Goal: Task Accomplishment & Management: Use online tool/utility

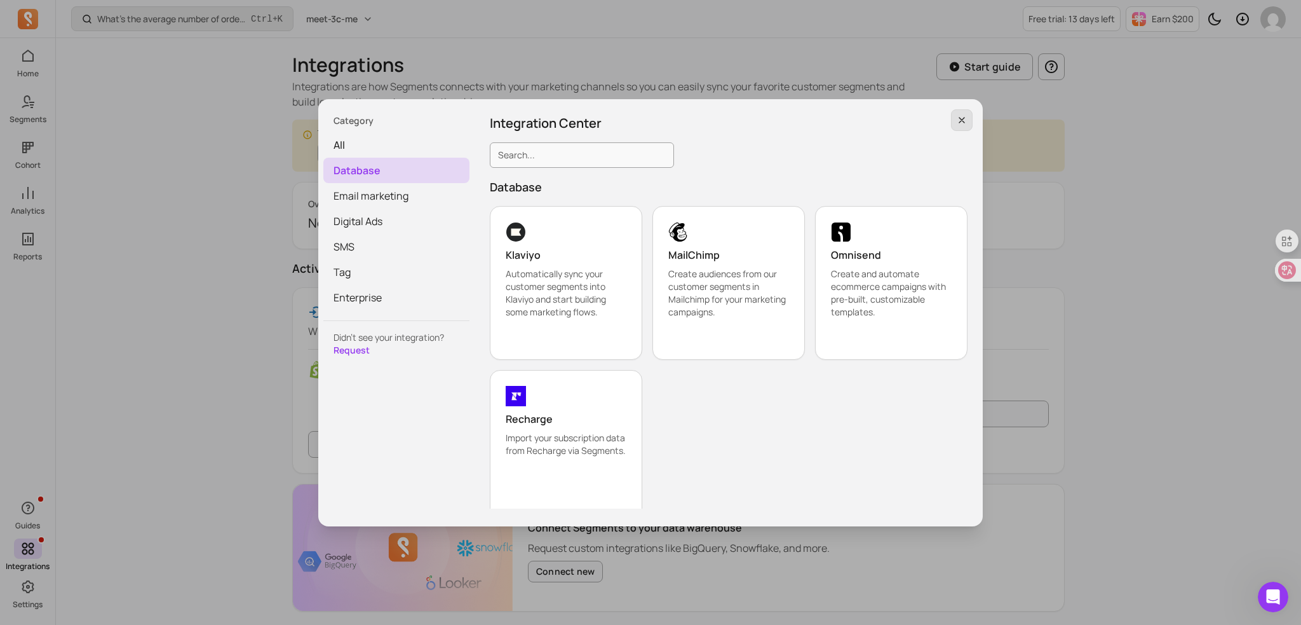
click at [964, 116] on icon "button" at bounding box center [962, 120] width 10 height 10
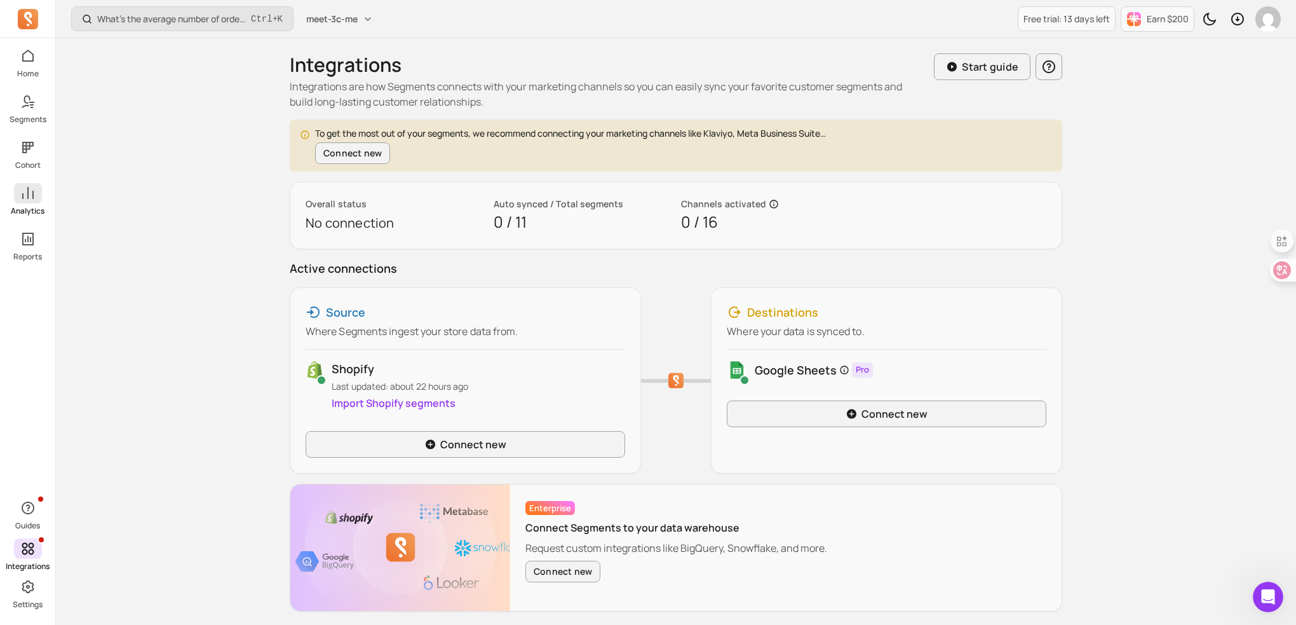
click at [24, 203] on link "Analytics" at bounding box center [27, 199] width 55 height 33
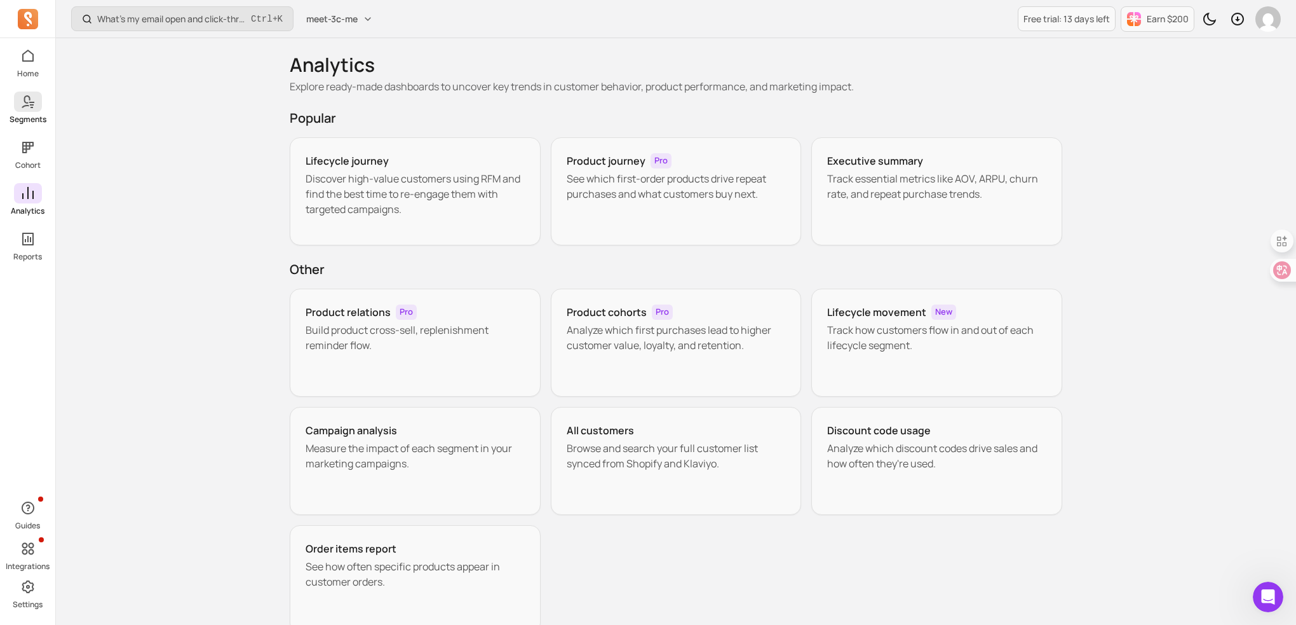
click at [28, 114] on p "Segments" at bounding box center [28, 119] width 37 height 10
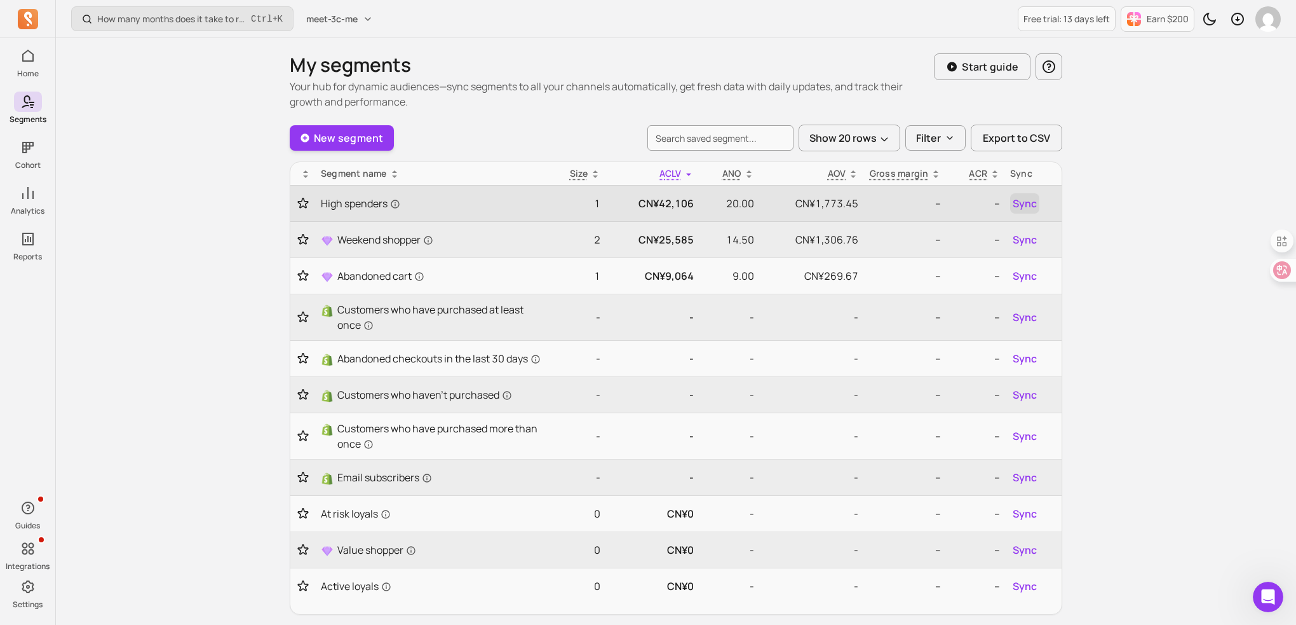
click at [1028, 203] on span "Sync" at bounding box center [1025, 203] width 24 height 15
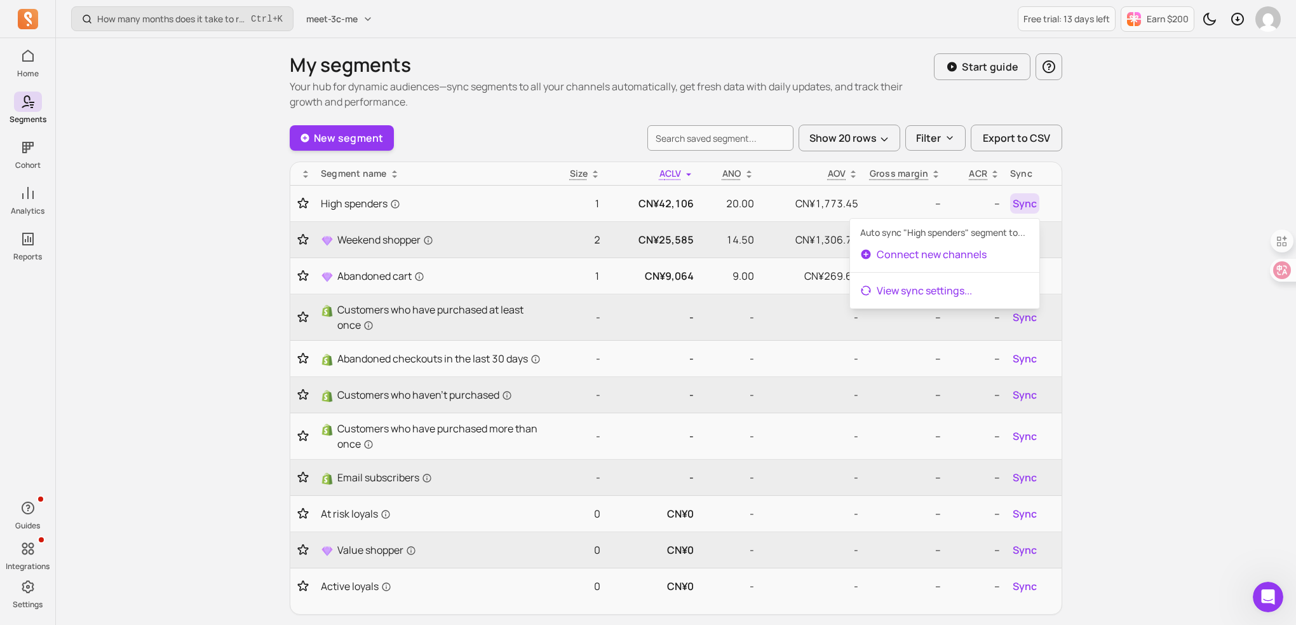
click at [942, 292] on link "View sync settings ..." at bounding box center [944, 290] width 189 height 25
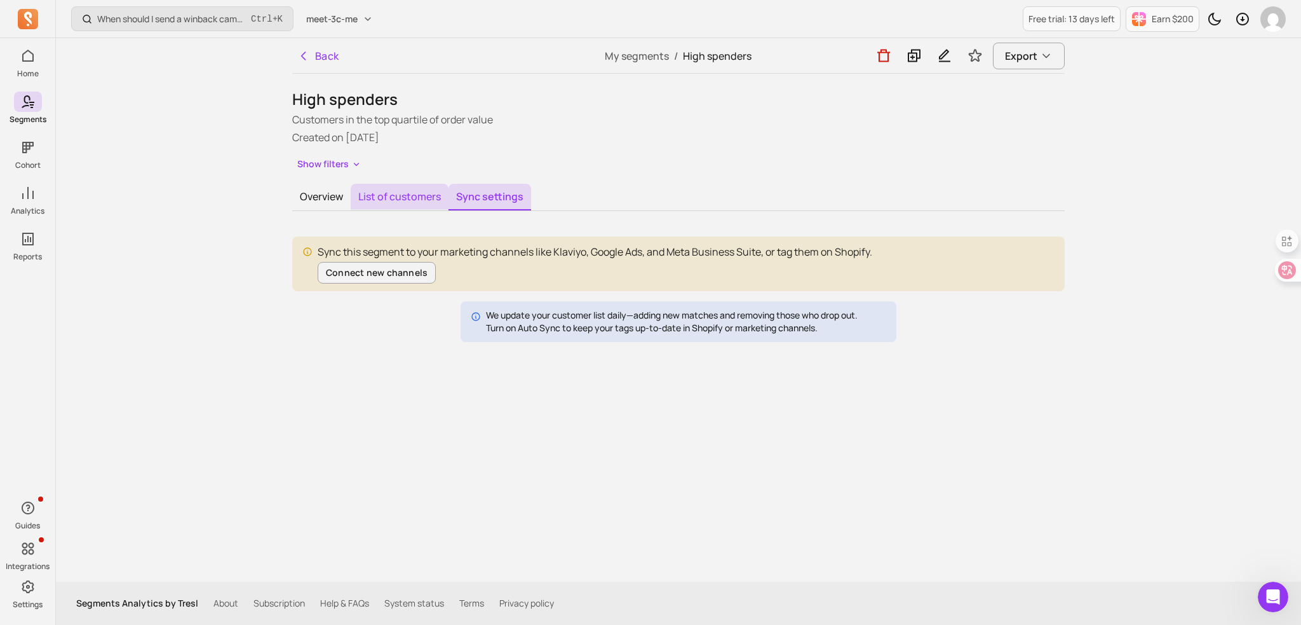
click at [426, 199] on button "List of customers" at bounding box center [400, 197] width 98 height 27
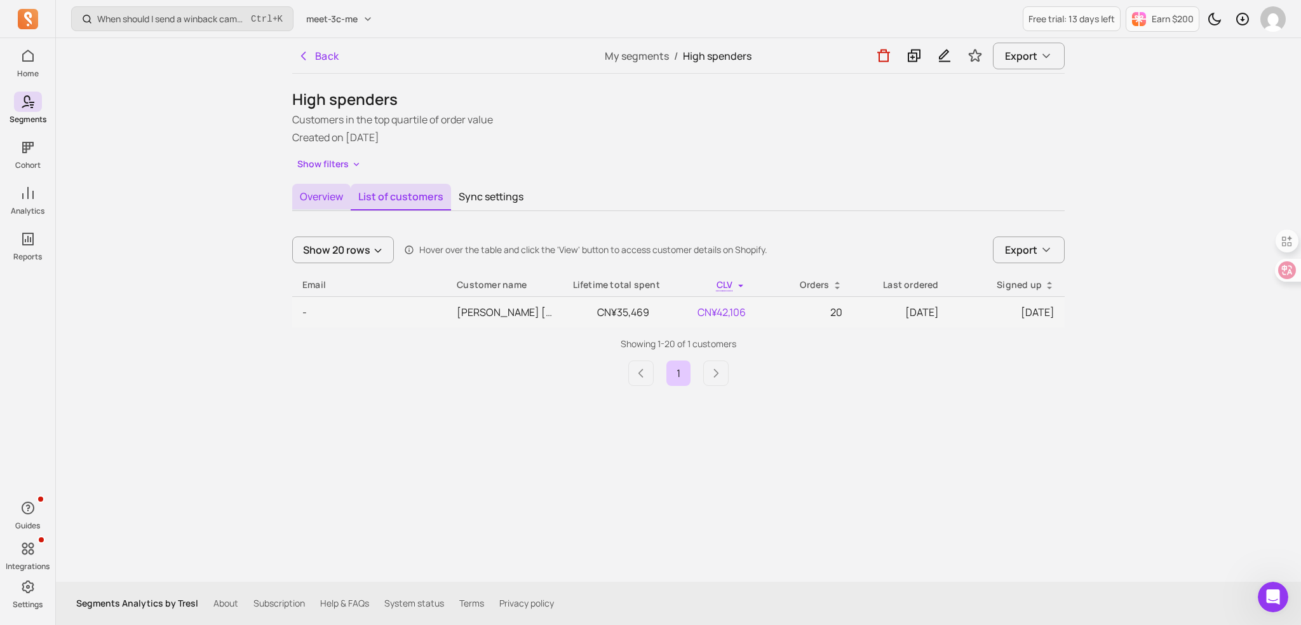
click at [322, 197] on button "Overview" at bounding box center [321, 197] width 58 height 27
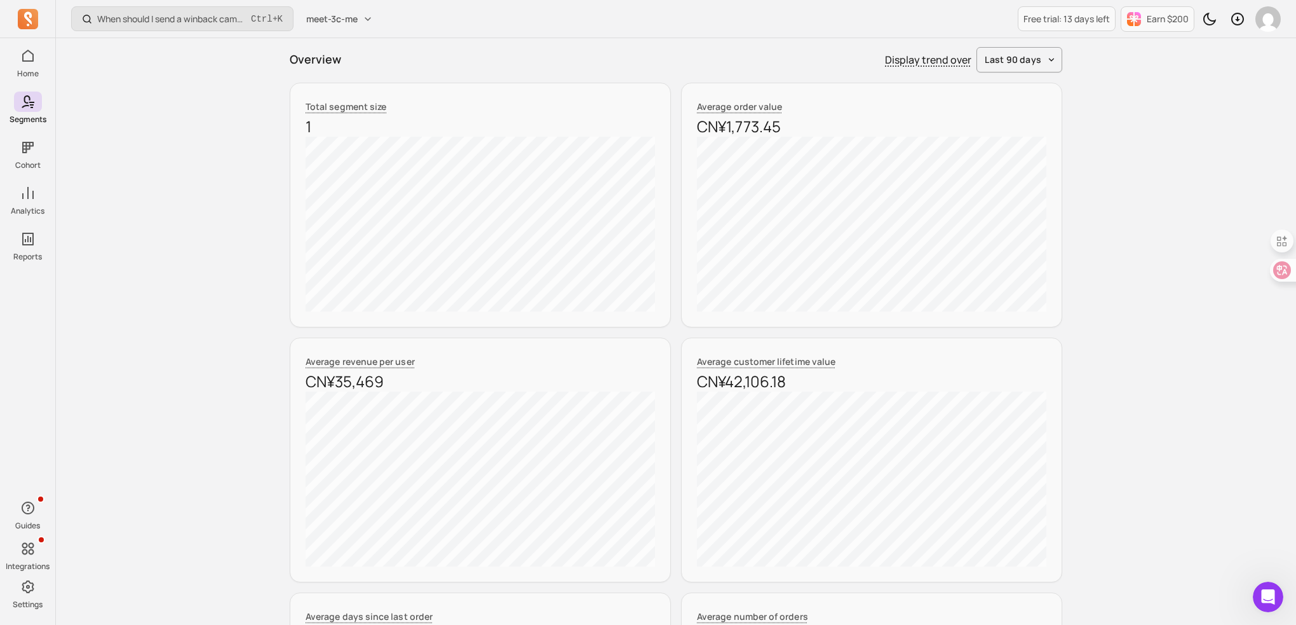
scroll to position [191, 0]
click at [673, 241] on div "Total segment size 1 Average order value CN¥1,773.45 Average revenue per user C…" at bounding box center [676, 458] width 773 height 754
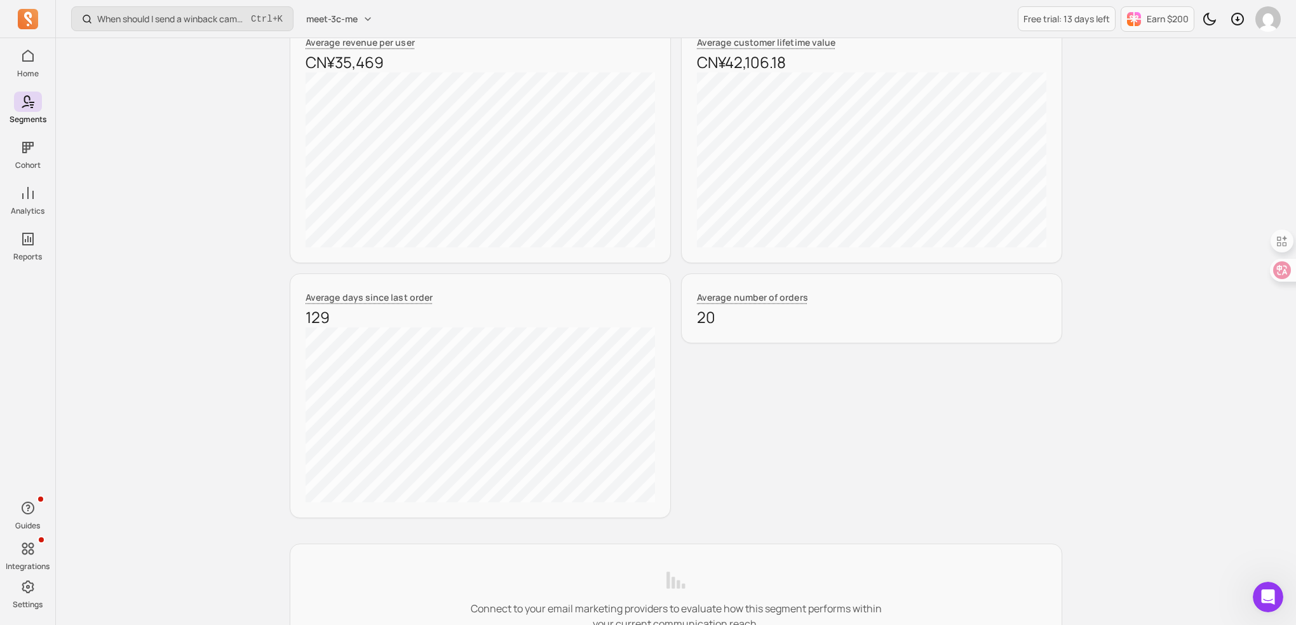
scroll to position [445, 0]
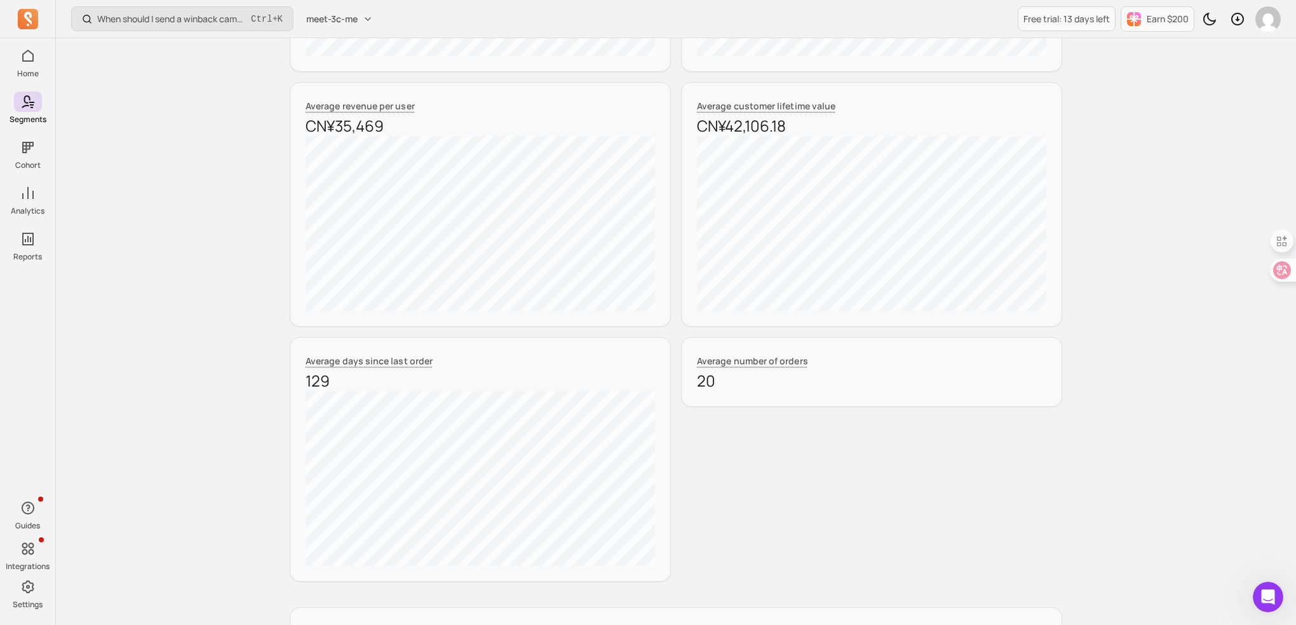
click at [673, 241] on div "Total segment size 1 Average order value CN¥1,773.45 Average revenue per user C…" at bounding box center [676, 204] width 773 height 754
click at [677, 235] on div "Total segment size 1 Average order value CN¥1,773.45 Average revenue per user C…" at bounding box center [676, 204] width 773 height 754
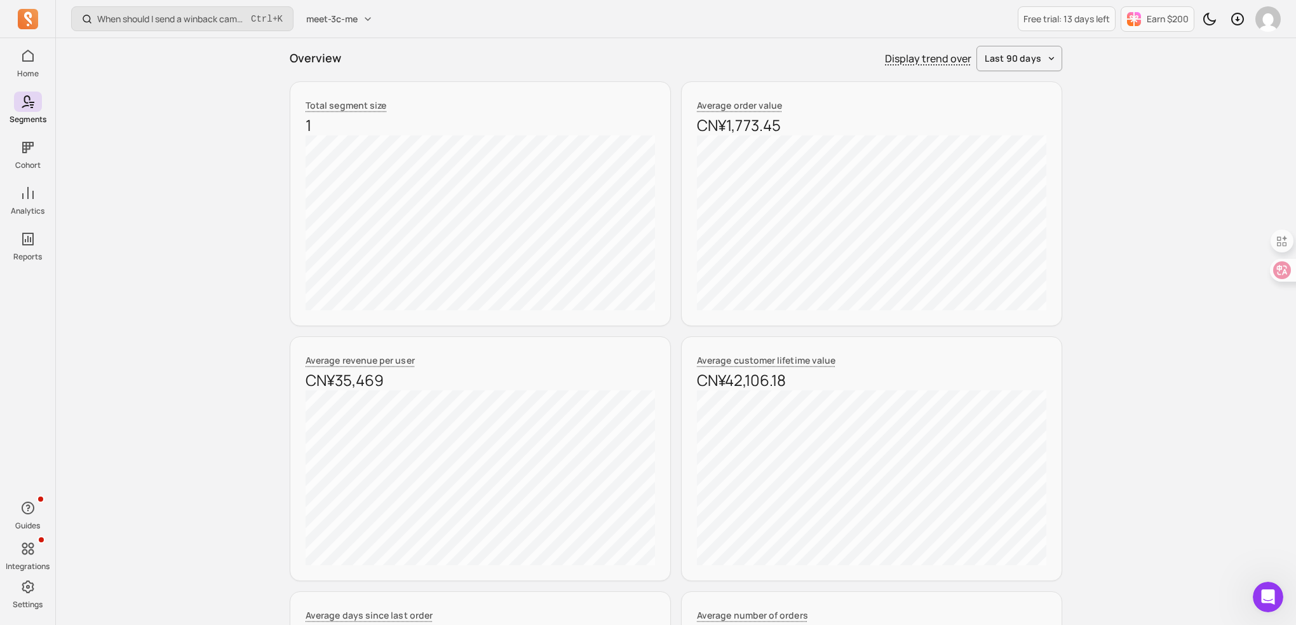
scroll to position [188, 0]
click at [674, 236] on div "Total segment size 1 Average order value CN¥1,773.45 Average revenue per user C…" at bounding box center [676, 461] width 773 height 754
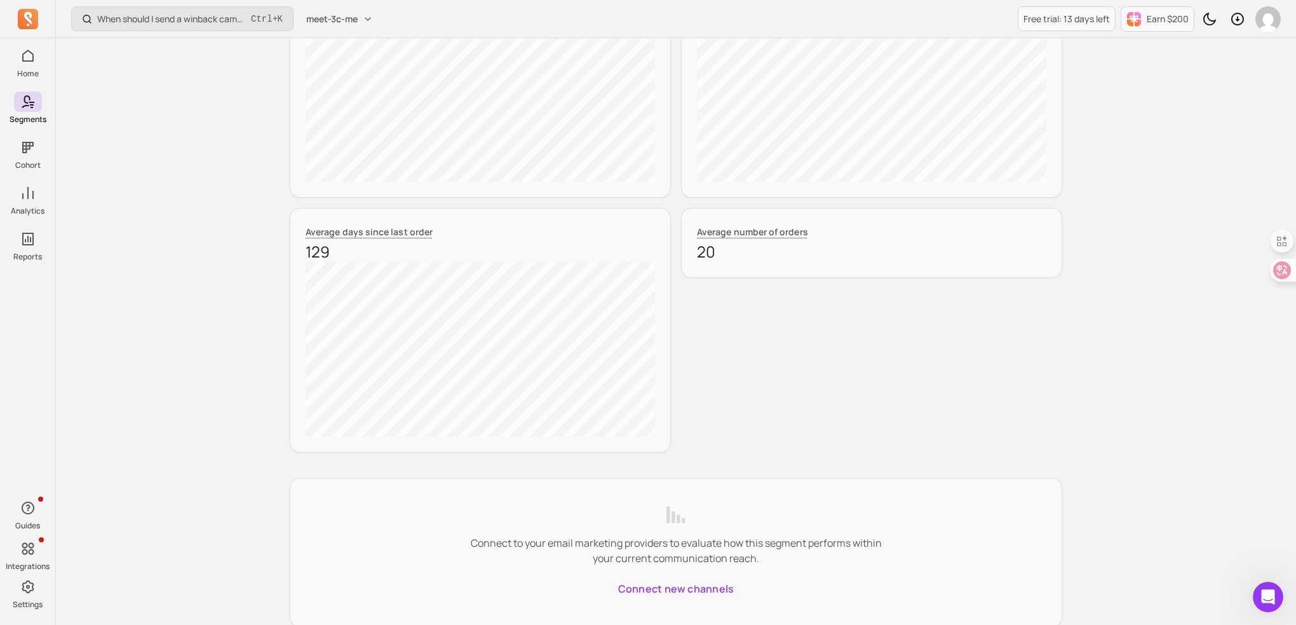
scroll to position [633, 0]
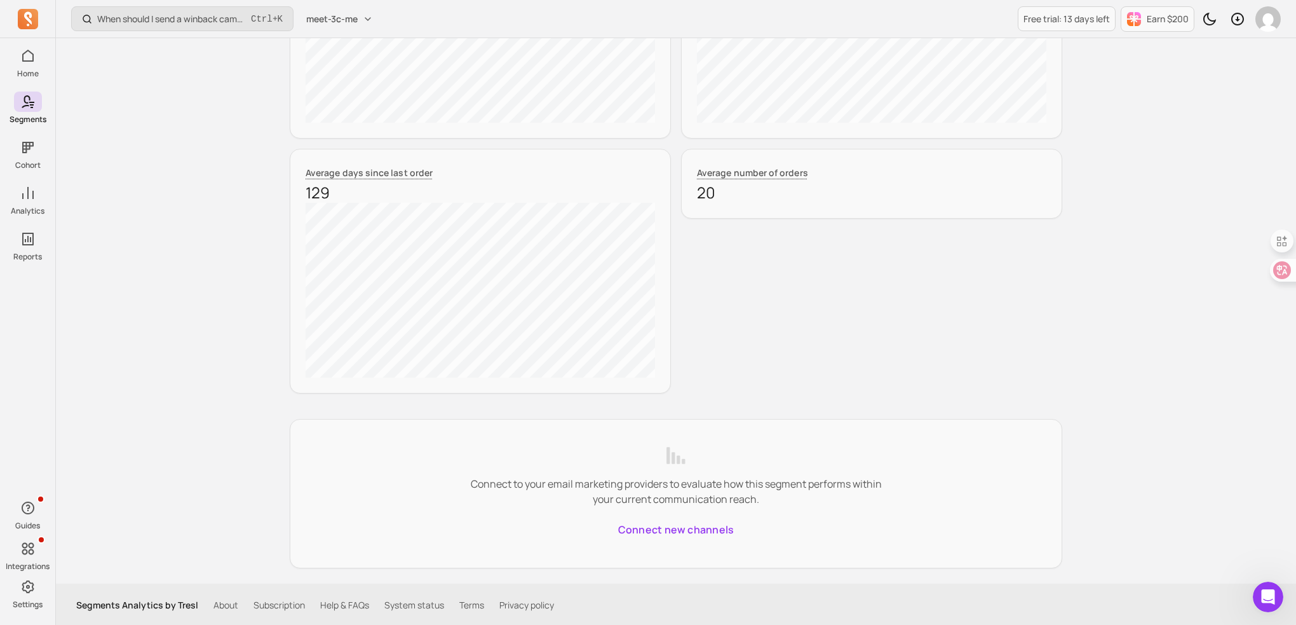
click at [674, 236] on div "Total segment size 1 Average order value CN¥1,773.45 Average revenue per user C…" at bounding box center [676, 16] width 773 height 754
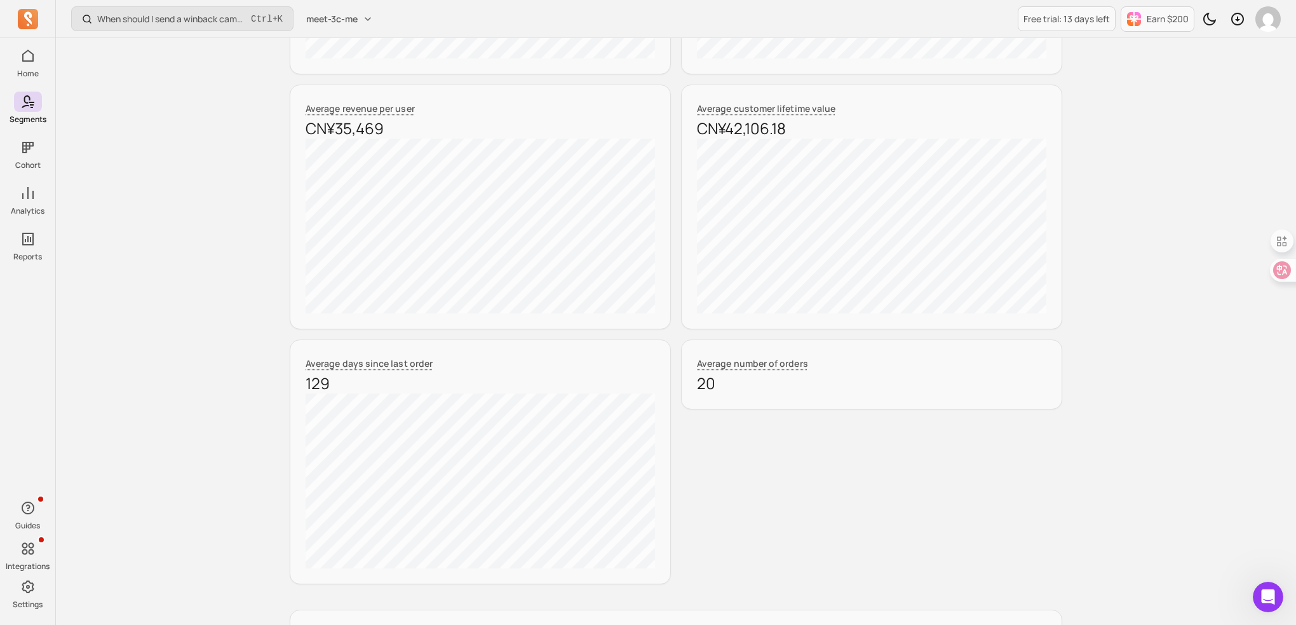
scroll to position [379, 0]
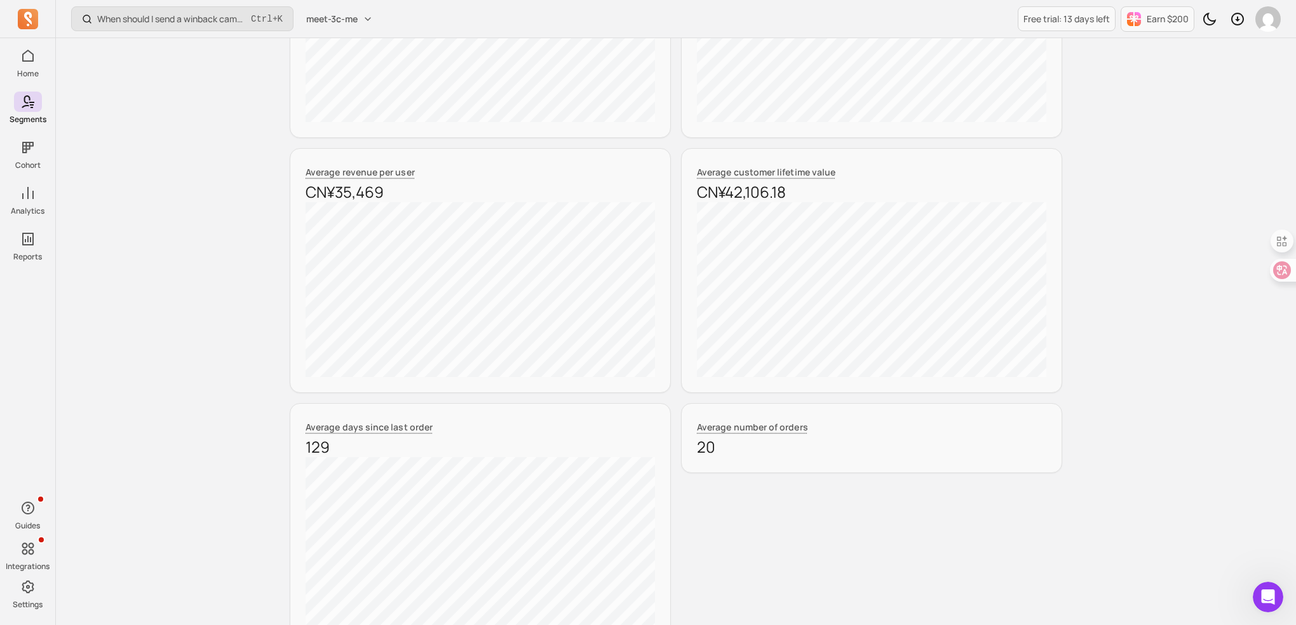
click at [674, 236] on div "Total segment size 1 Average order value CN¥1,773.45 Average revenue per user C…" at bounding box center [676, 270] width 773 height 754
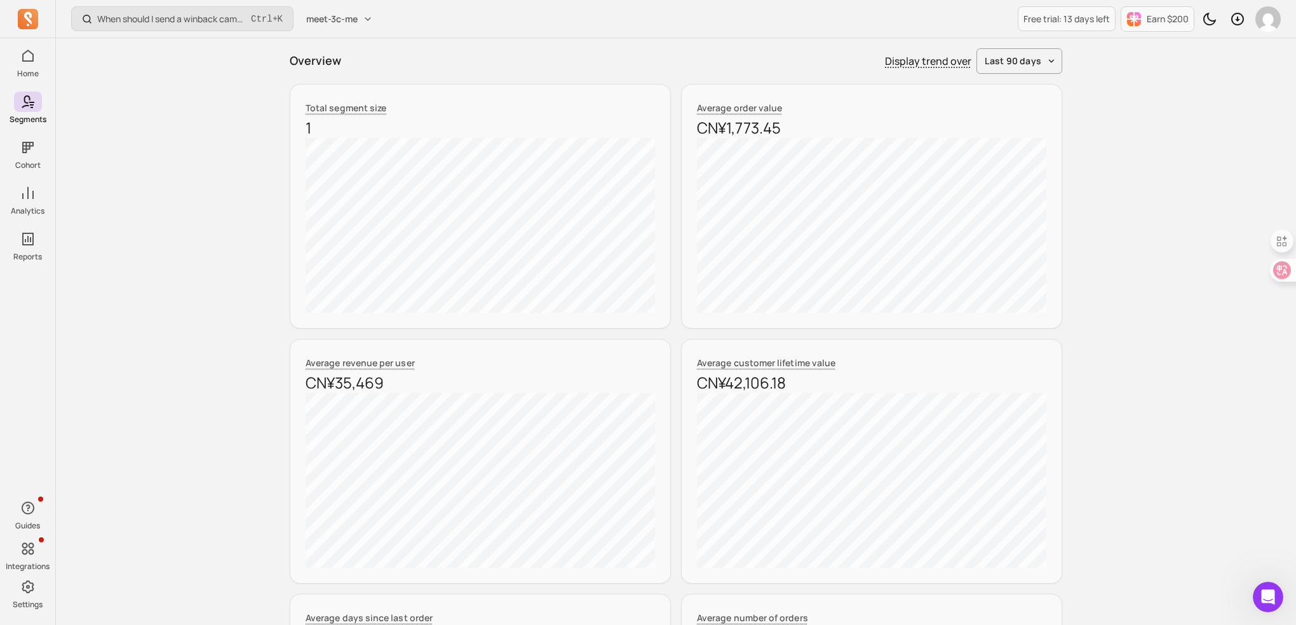
scroll to position [0, 0]
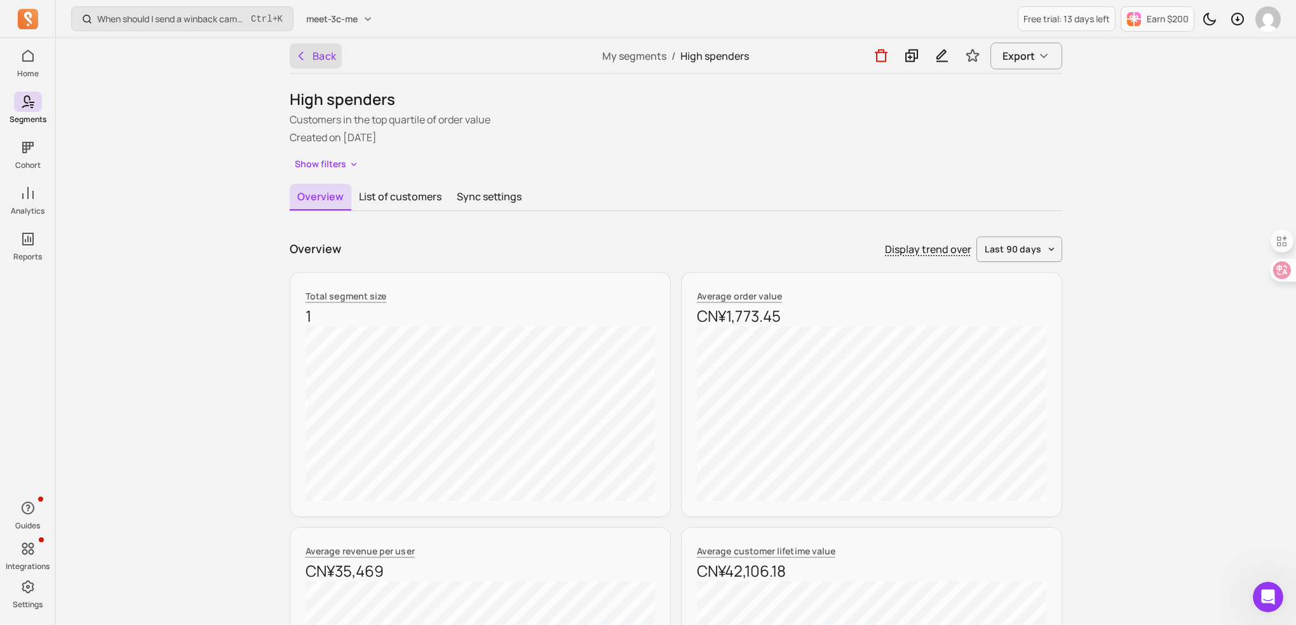
click at [313, 51] on button "Back" at bounding box center [316, 55] width 52 height 25
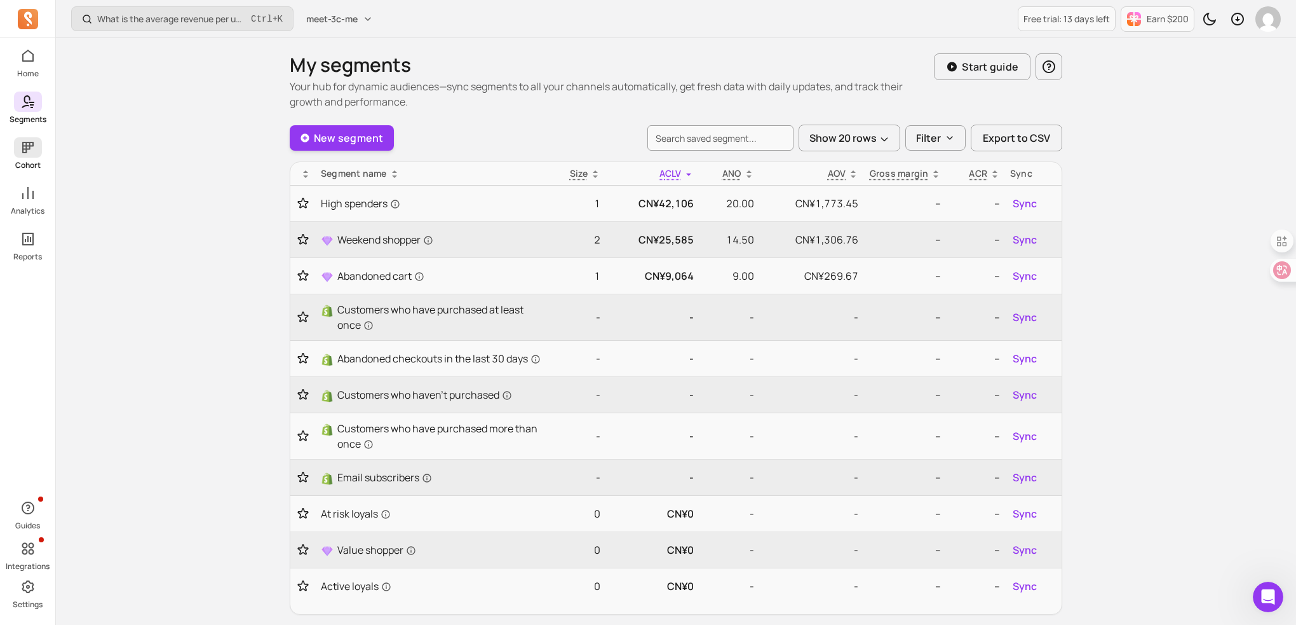
click at [21, 140] on icon at bounding box center [27, 147] width 15 height 15
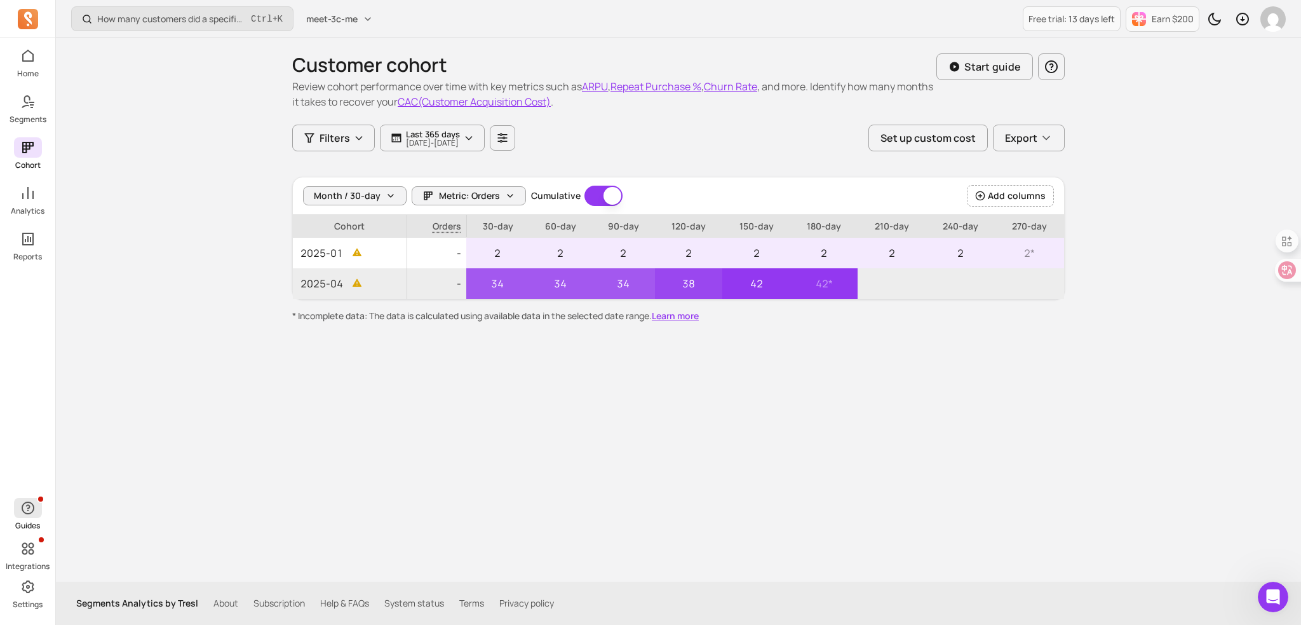
click at [27, 515] on icon "button" at bounding box center [27, 507] width 15 height 15
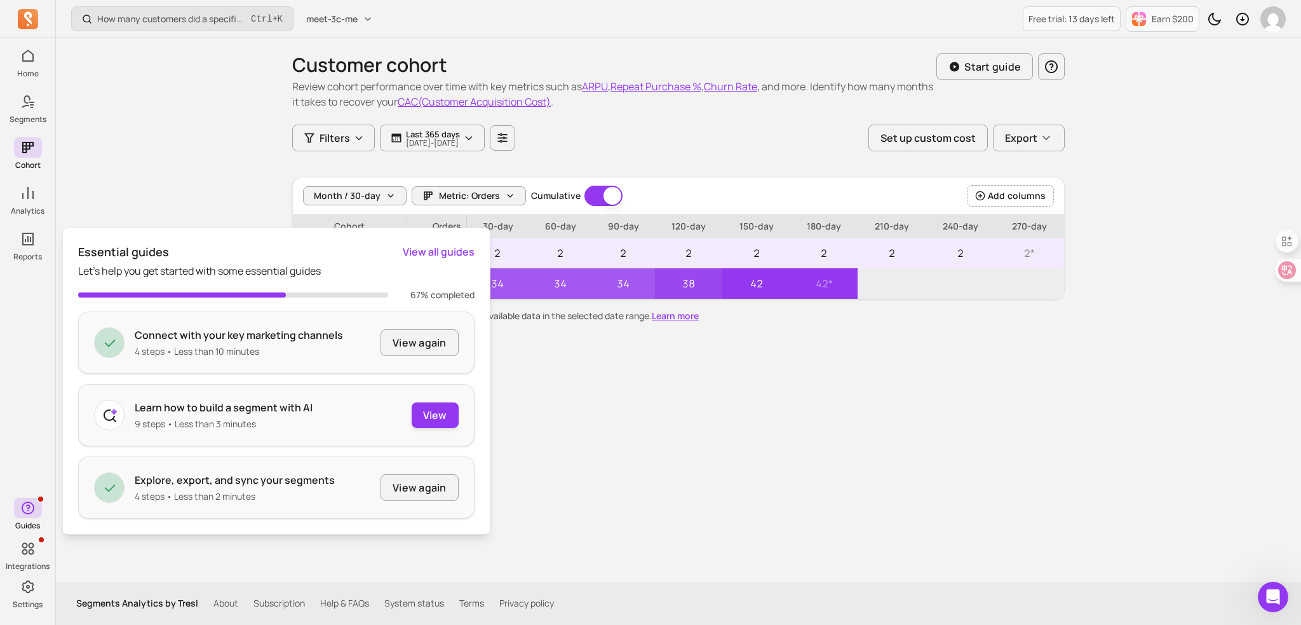
click at [665, 492] on div "Customer cohort Review cohort performance over time with key metrics such as AR…" at bounding box center [678, 309] width 813 height 543
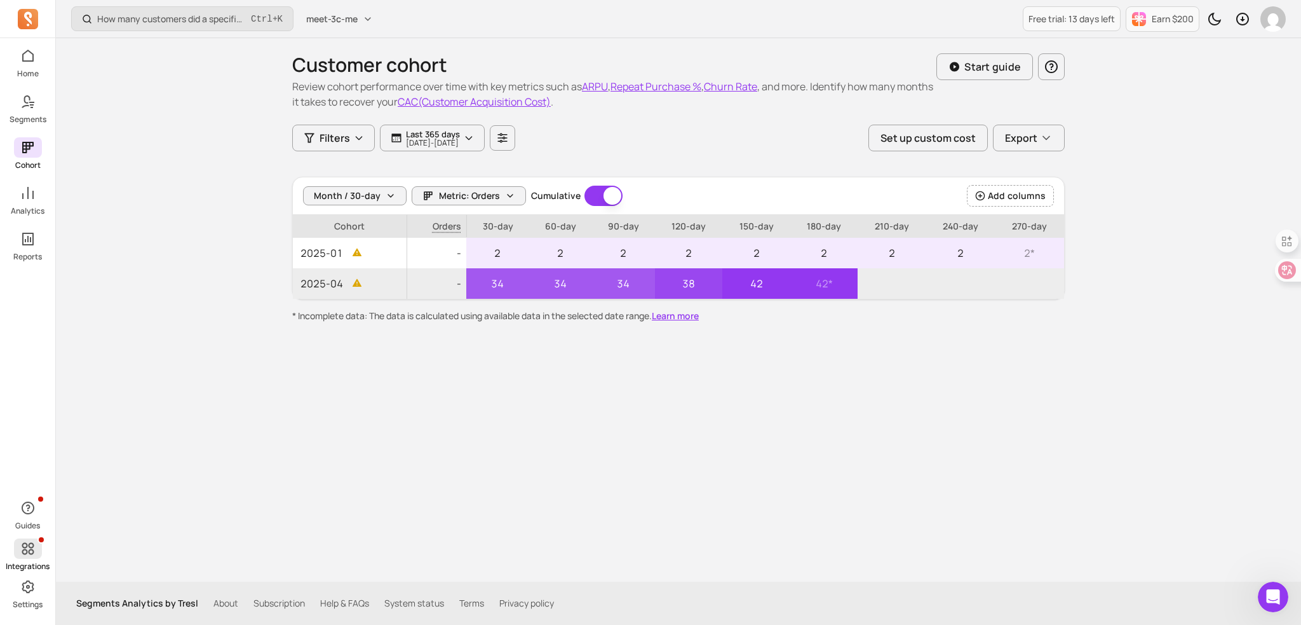
click at [36, 548] on span at bounding box center [28, 548] width 28 height 20
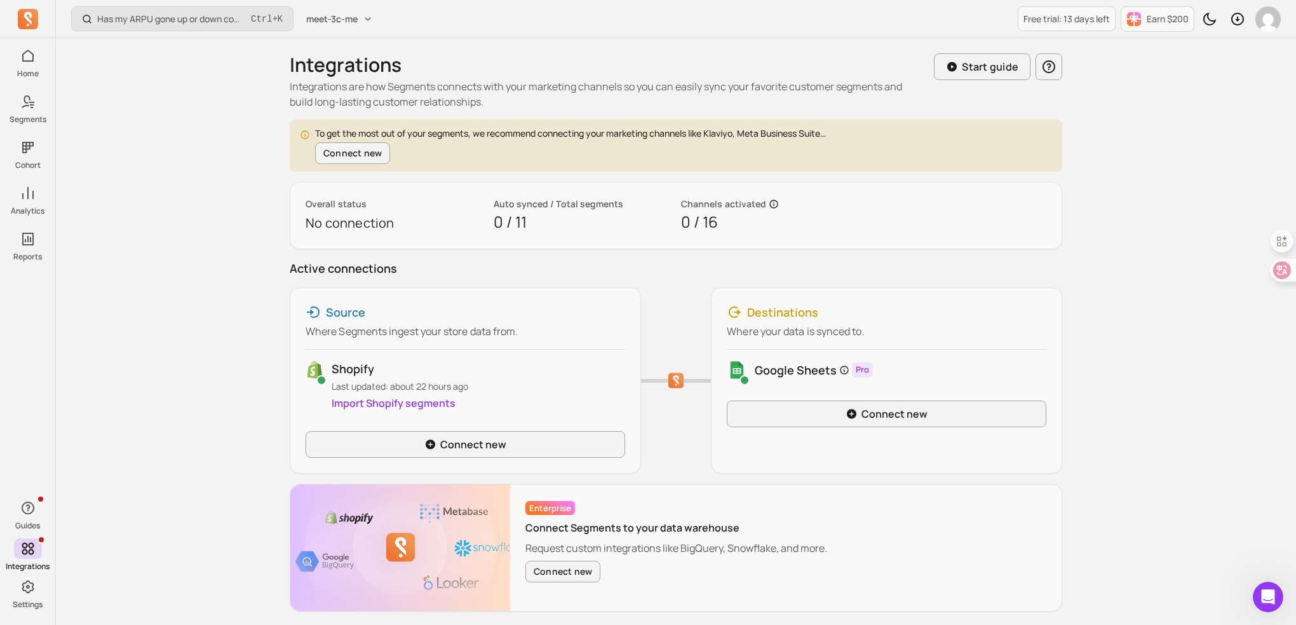
click at [191, 365] on div "Has my ARPU gone up or down compared to last month or last year? Ctrl + K meet-…" at bounding box center [676, 335] width 1240 height 670
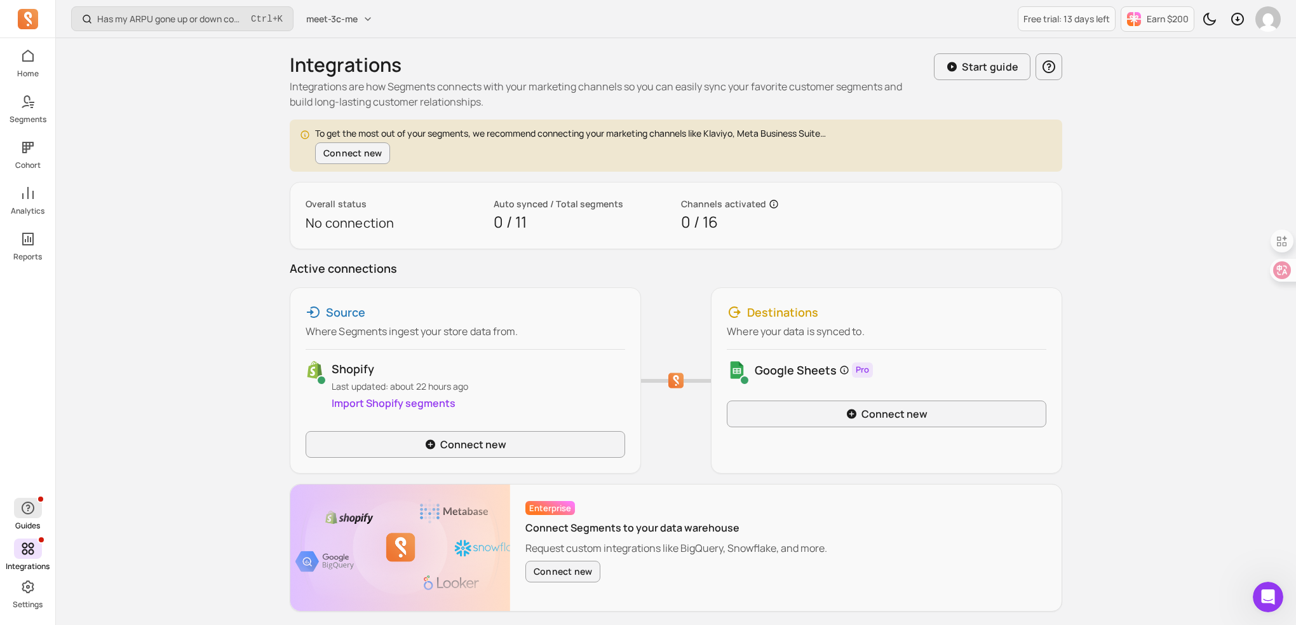
click at [22, 521] on p "Guides" at bounding box center [27, 525] width 25 height 10
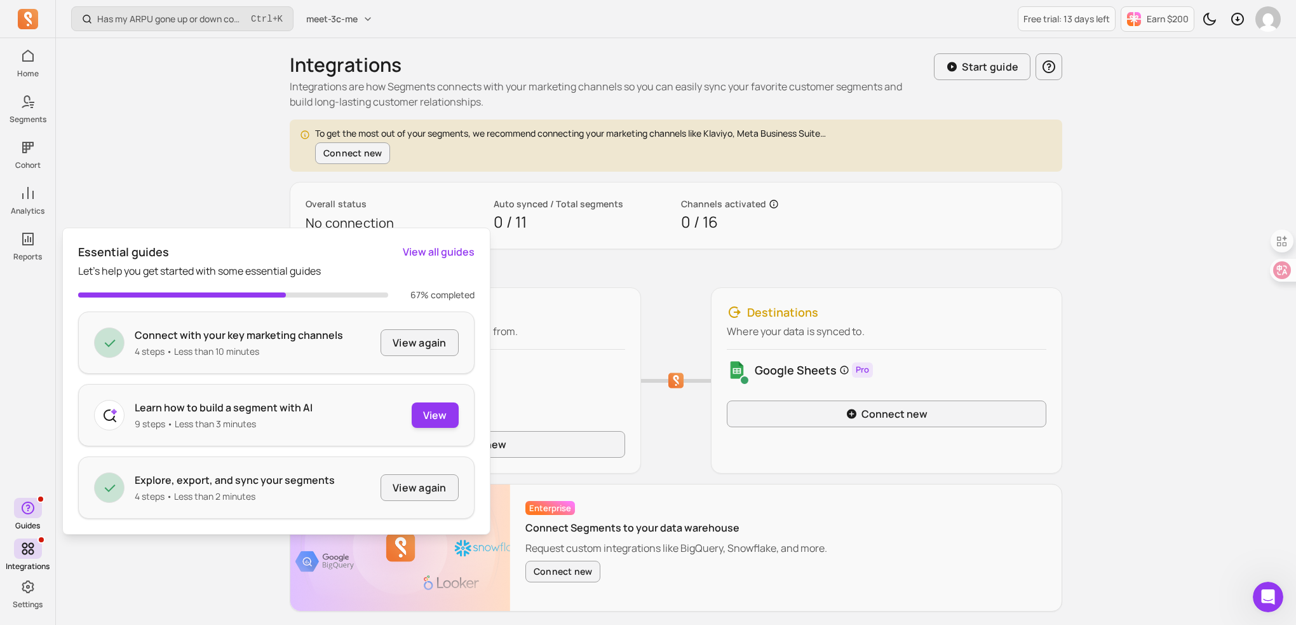
click at [133, 186] on div "Has my ARPU gone up or down compared to last month or last year? Ctrl + K meet-…" at bounding box center [676, 335] width 1240 height 670
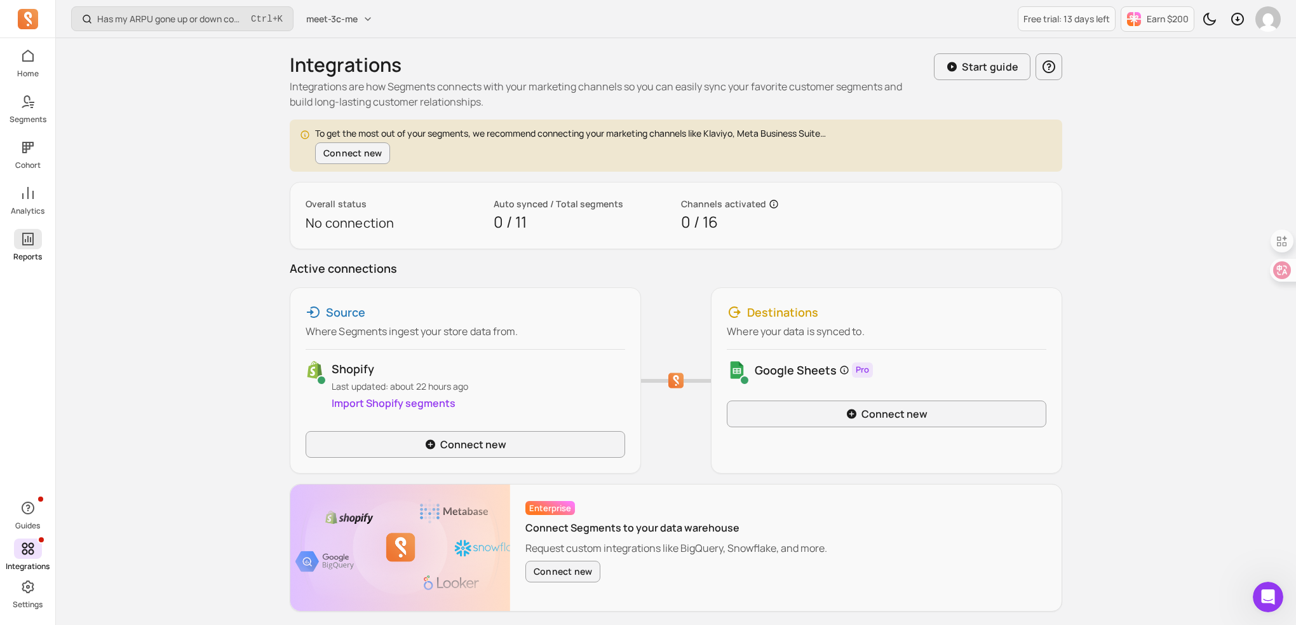
click at [18, 241] on span at bounding box center [28, 239] width 28 height 20
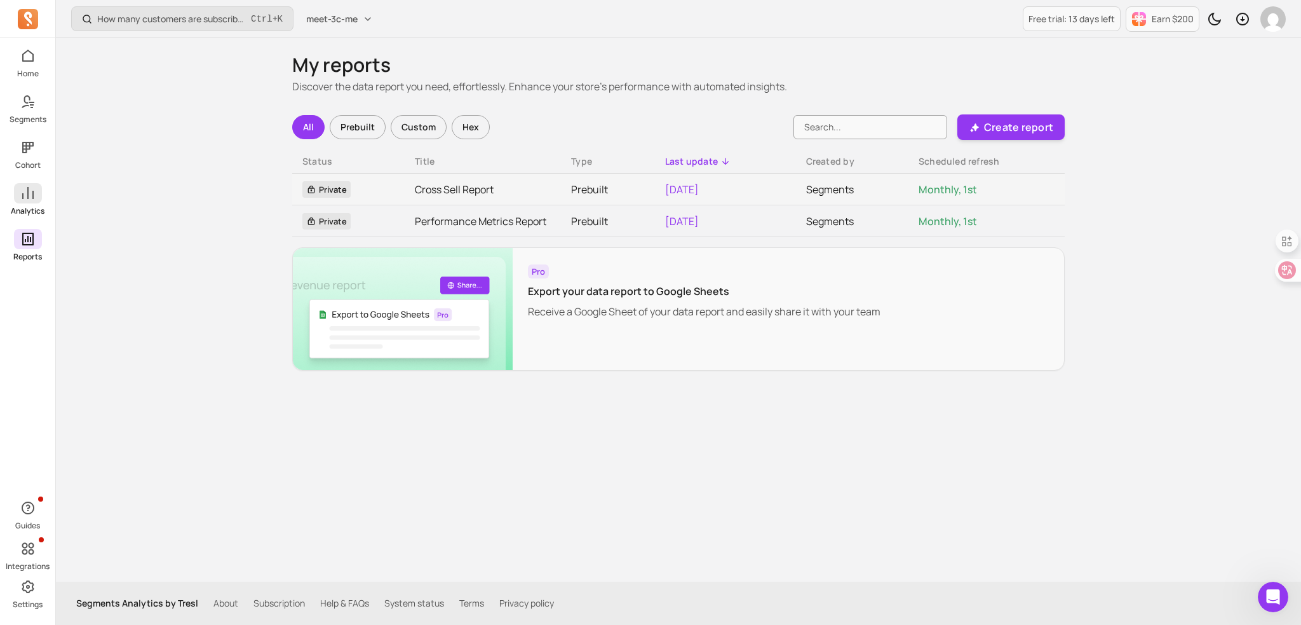
click at [31, 193] on icon at bounding box center [27, 193] width 15 height 15
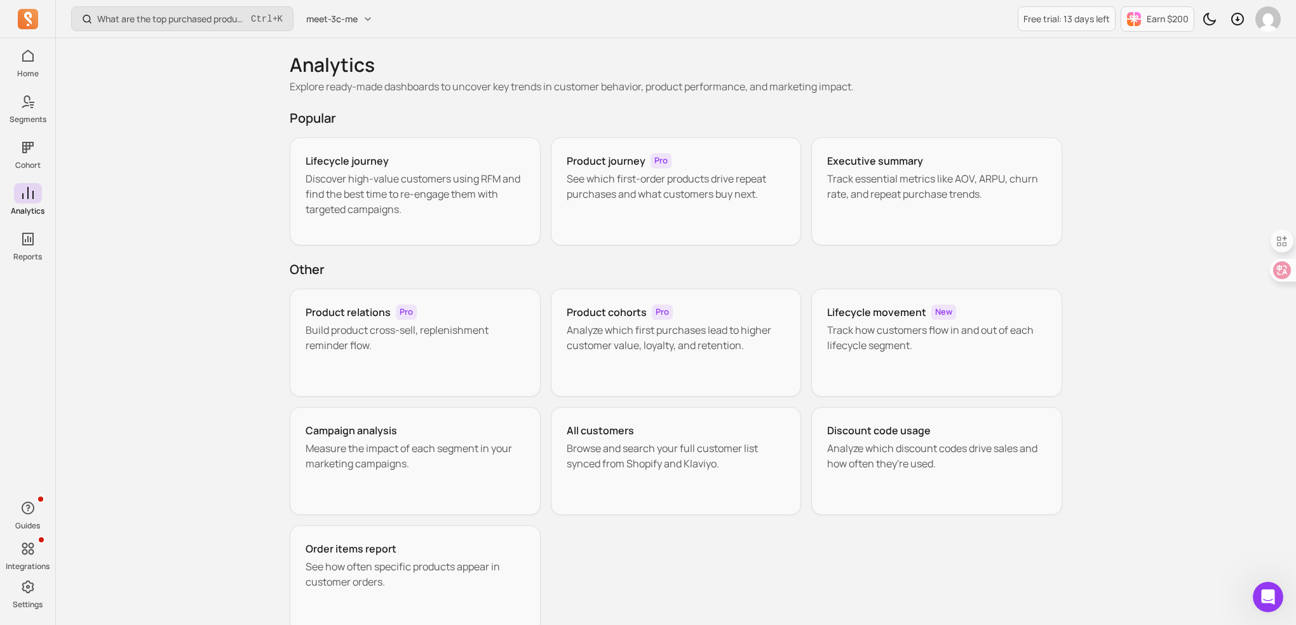
click at [199, 189] on div "What are the top purchased products after sending a campaign? Ctrl + K meet-3c-…" at bounding box center [676, 351] width 1240 height 702
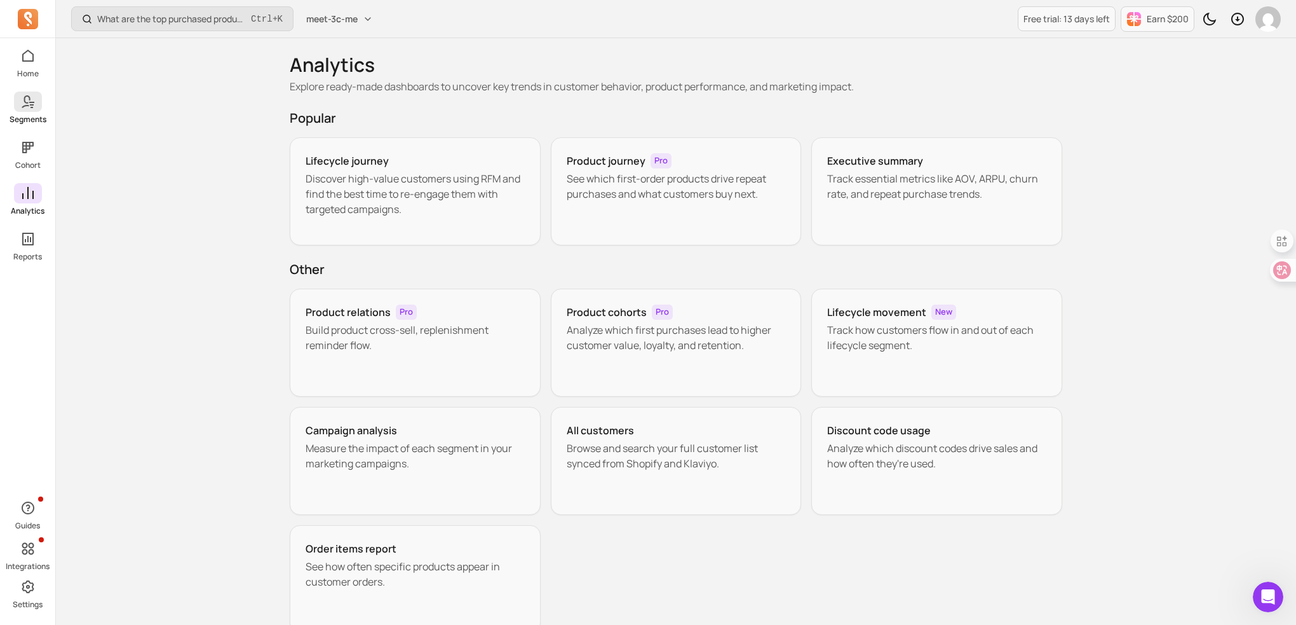
click at [31, 115] on p "Segments" at bounding box center [28, 119] width 37 height 10
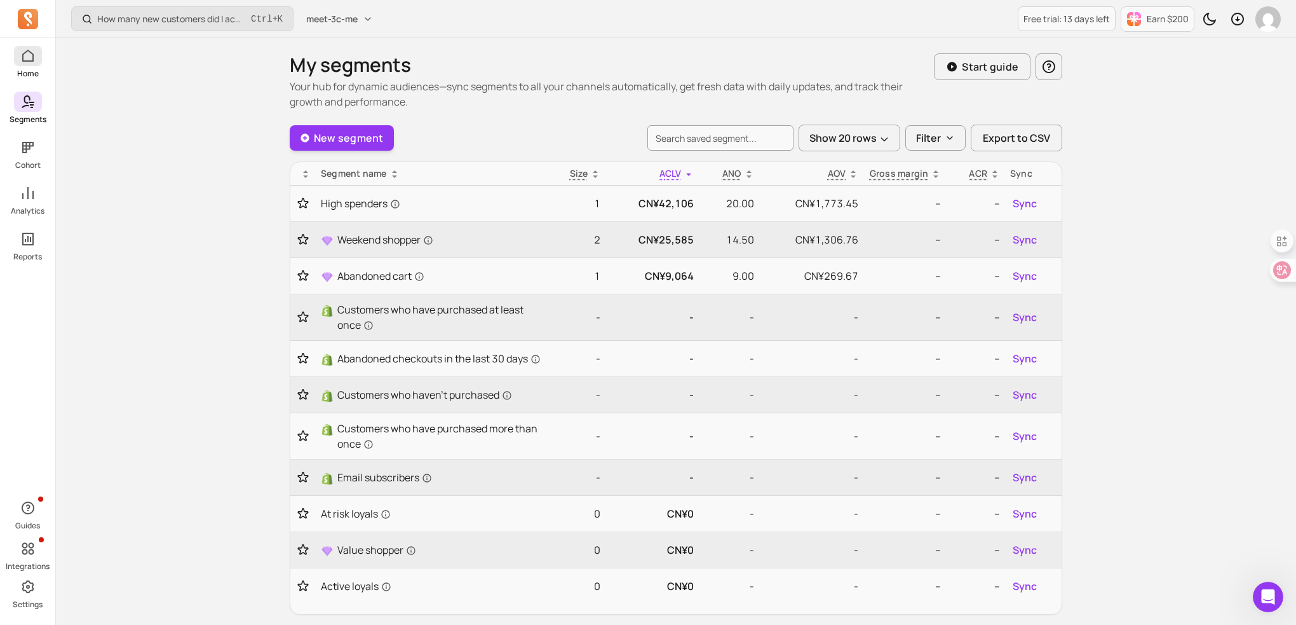
click at [33, 66] on link "Home" at bounding box center [27, 62] width 55 height 33
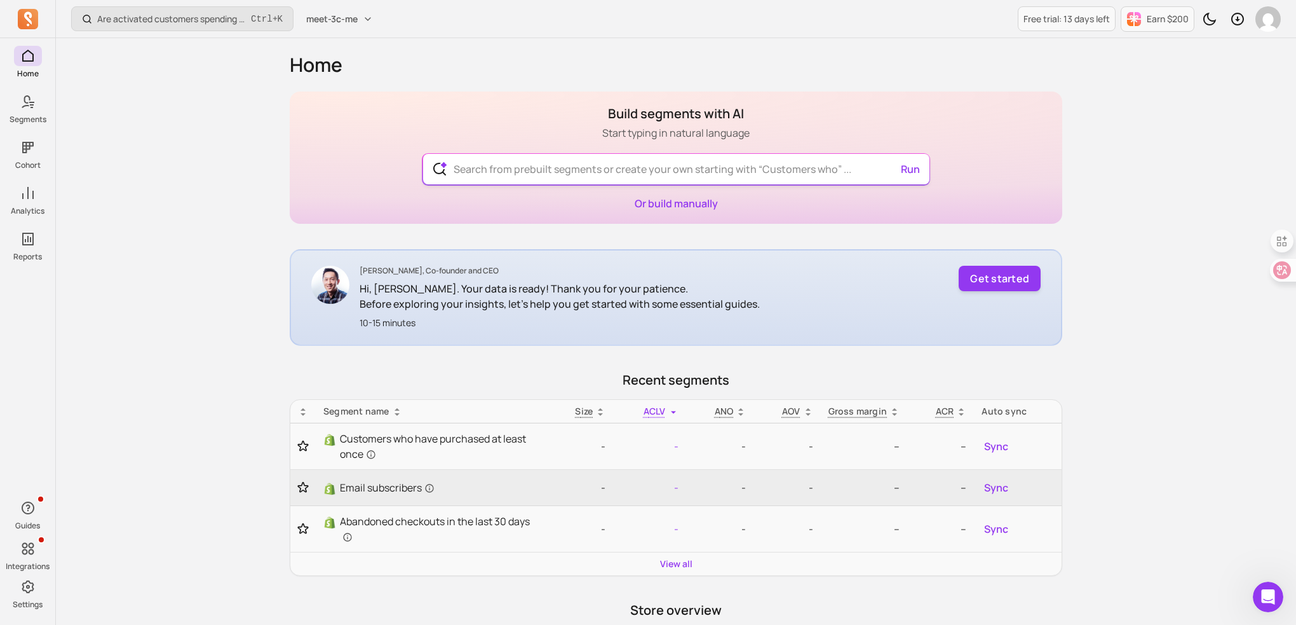
click at [551, 170] on input "text" at bounding box center [677, 169] width 466 height 31
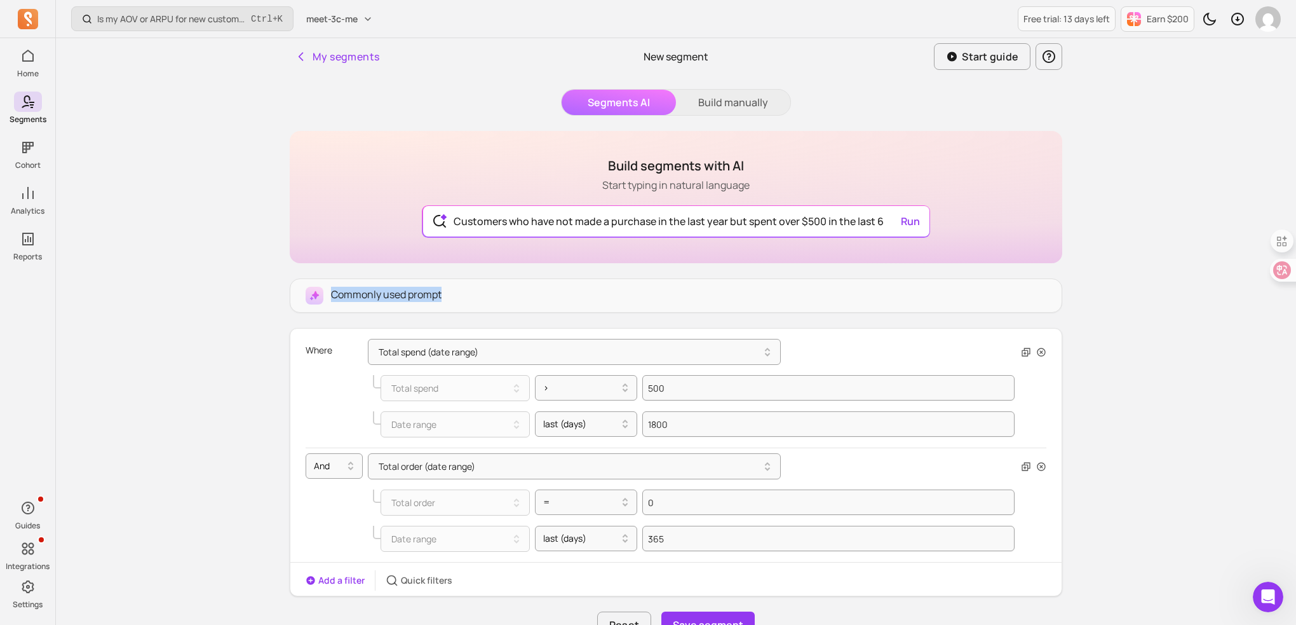
drag, startPoint x: 330, startPoint y: 292, endPoint x: 454, endPoint y: 295, distance: 124.0
click at [454, 295] on div "Commonly used prompt" at bounding box center [676, 296] width 741 height 18
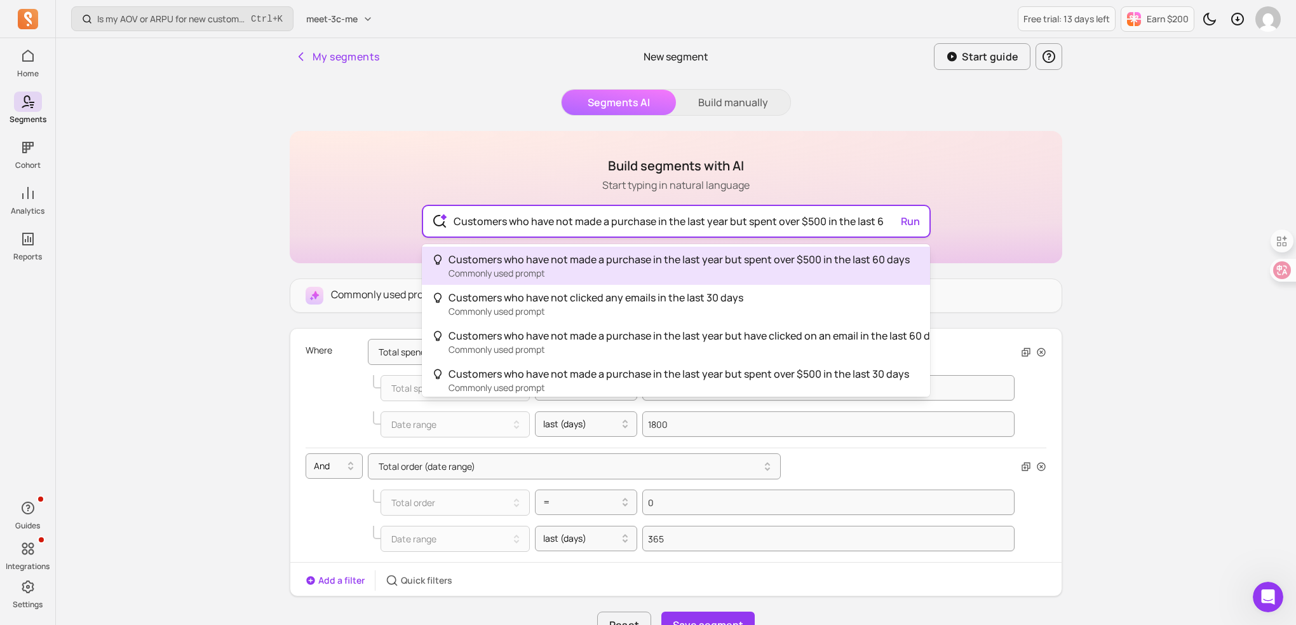
click at [608, 215] on input "Customers who have not made a purchase in the last year but spent over $500 in …" at bounding box center [677, 221] width 466 height 31
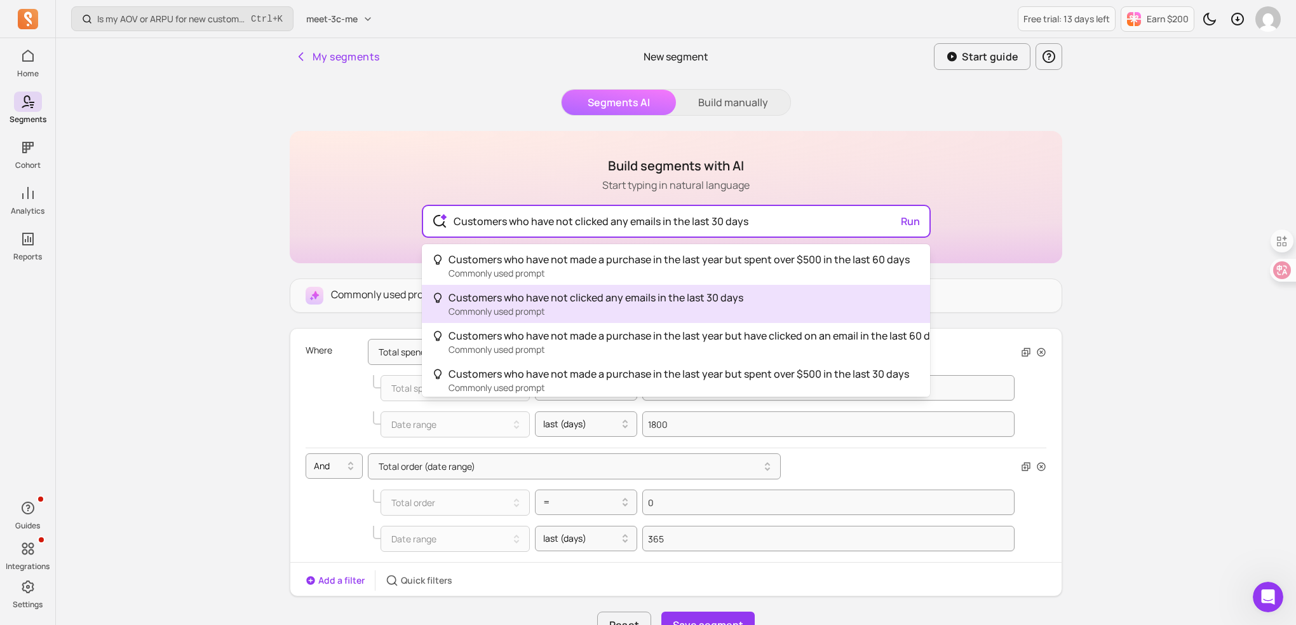
click at [623, 312] on div "Customers who have not clicked any emails in the last 30 days Commonly used pro…" at bounding box center [596, 304] width 295 height 28
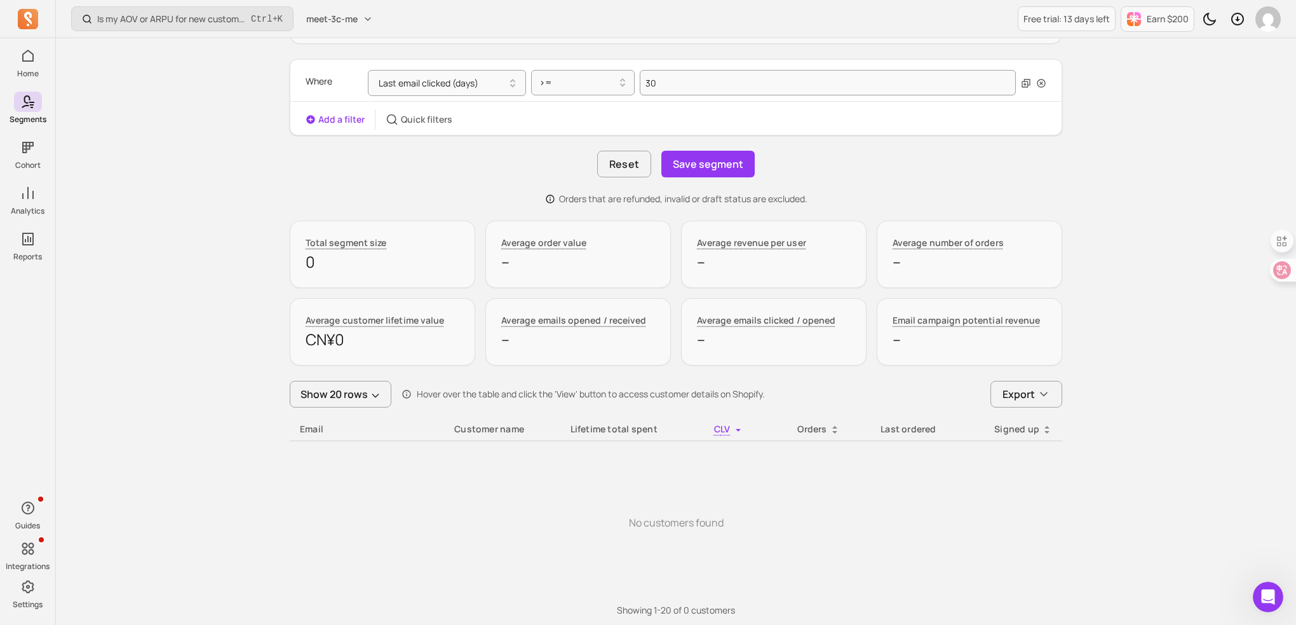
scroll to position [127, 0]
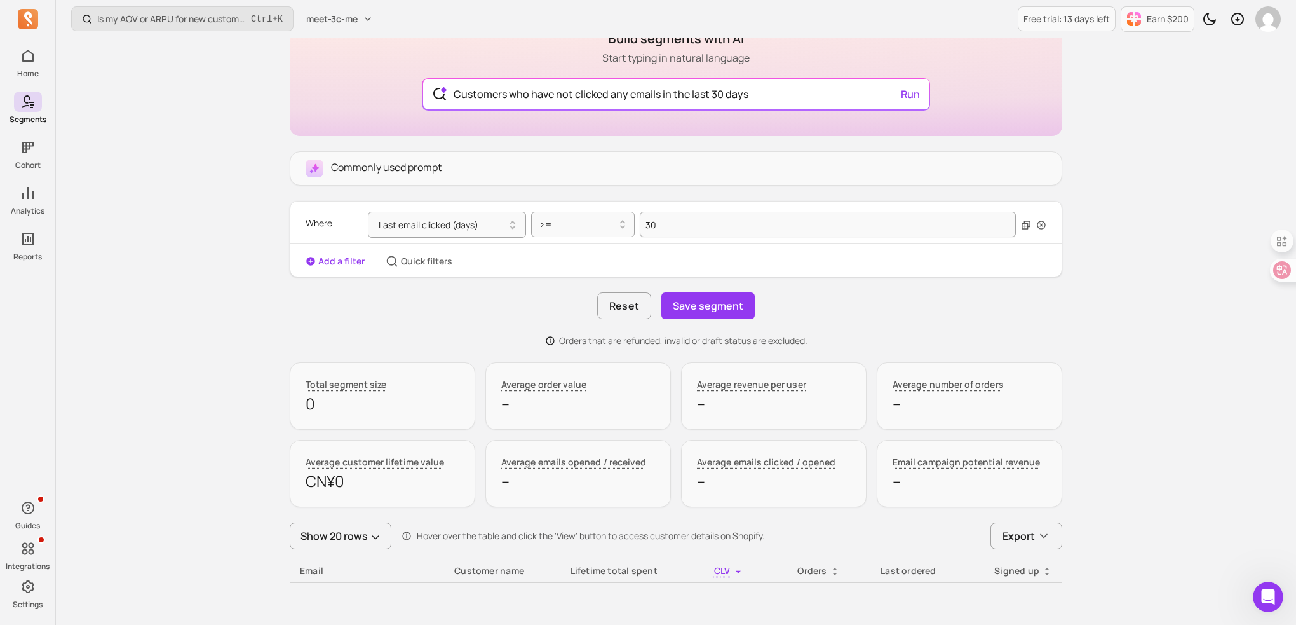
type input "Customers who have not clicked any emails in the last 30 days"
click at [401, 307] on div "Build segments with AI Start typing in natural language Customers who have not …" at bounding box center [676, 419] width 773 height 831
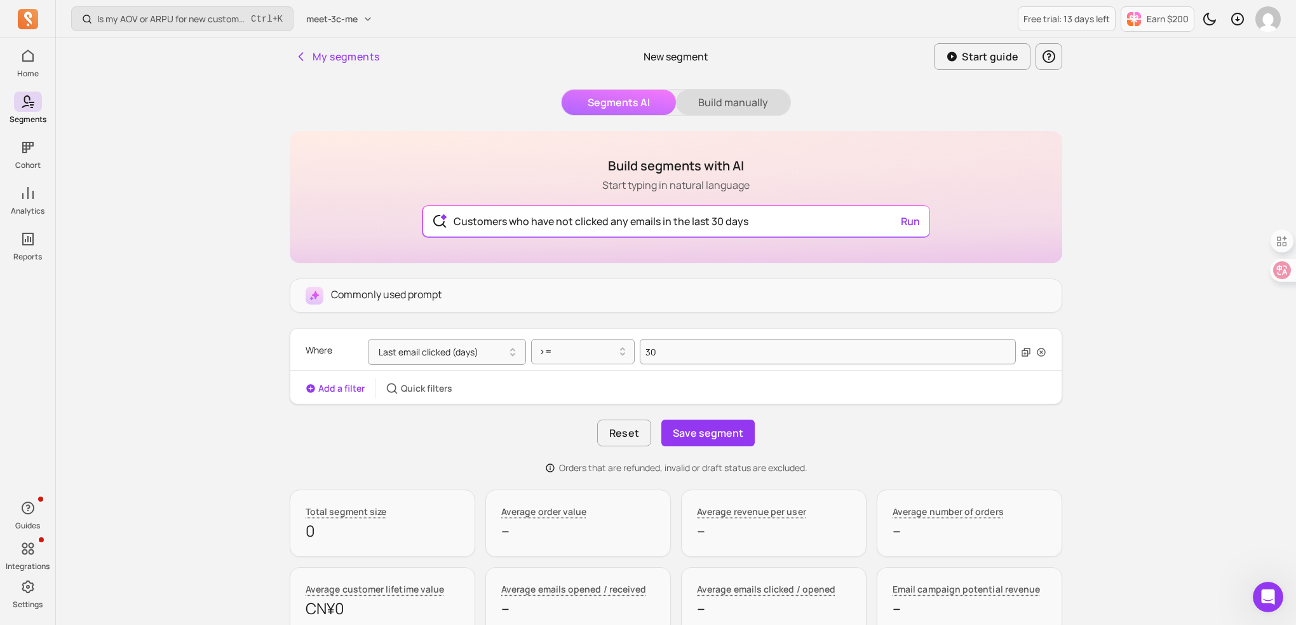
click at [736, 91] on button "Build manually" at bounding box center [733, 102] width 114 height 25
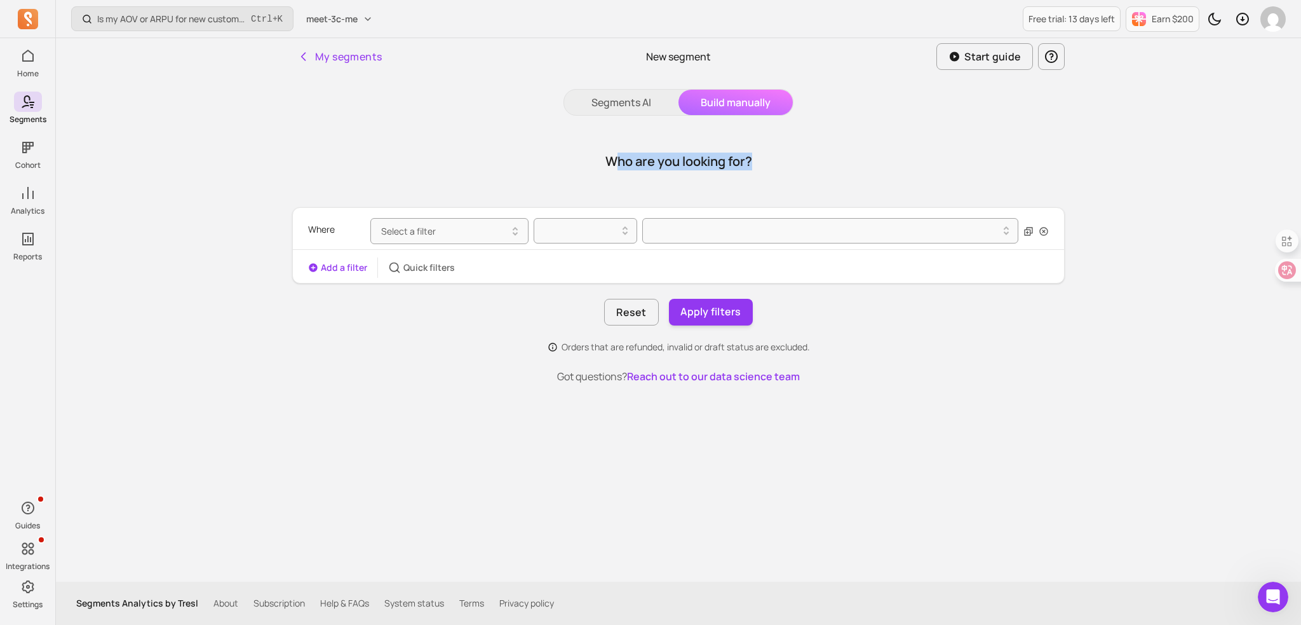
drag, startPoint x: 612, startPoint y: 165, endPoint x: 768, endPoint y: 153, distance: 156.7
click at [768, 153] on div "Who are you looking for?" at bounding box center [678, 161] width 773 height 61
click at [700, 157] on h1 "Who are you looking for?" at bounding box center [679, 162] width 147 height 18
click at [597, 163] on div "Who are you looking for?" at bounding box center [678, 161] width 773 height 61
drag, startPoint x: 599, startPoint y: 159, endPoint x: 782, endPoint y: 149, distance: 183.3
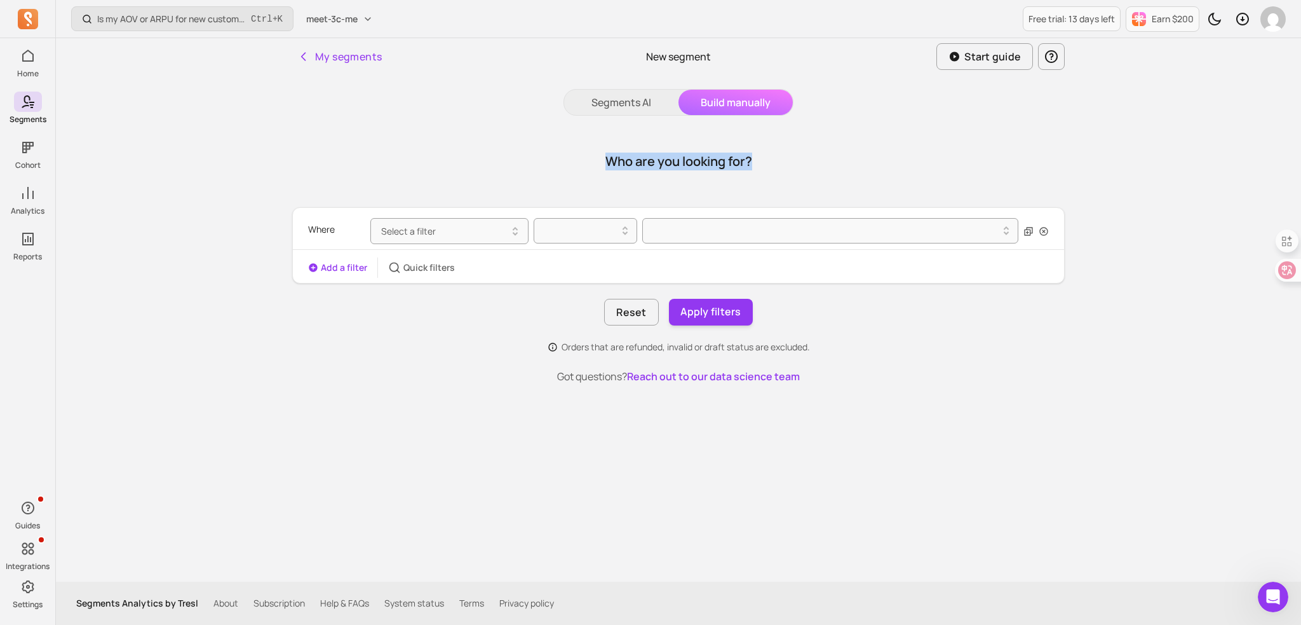
click at [782, 149] on div "Who are you looking for?" at bounding box center [678, 161] width 773 height 61
click at [703, 170] on h1 "Who are you looking for?" at bounding box center [679, 162] width 147 height 18
click at [498, 228] on button "Select a filter" at bounding box center [449, 231] width 158 height 26
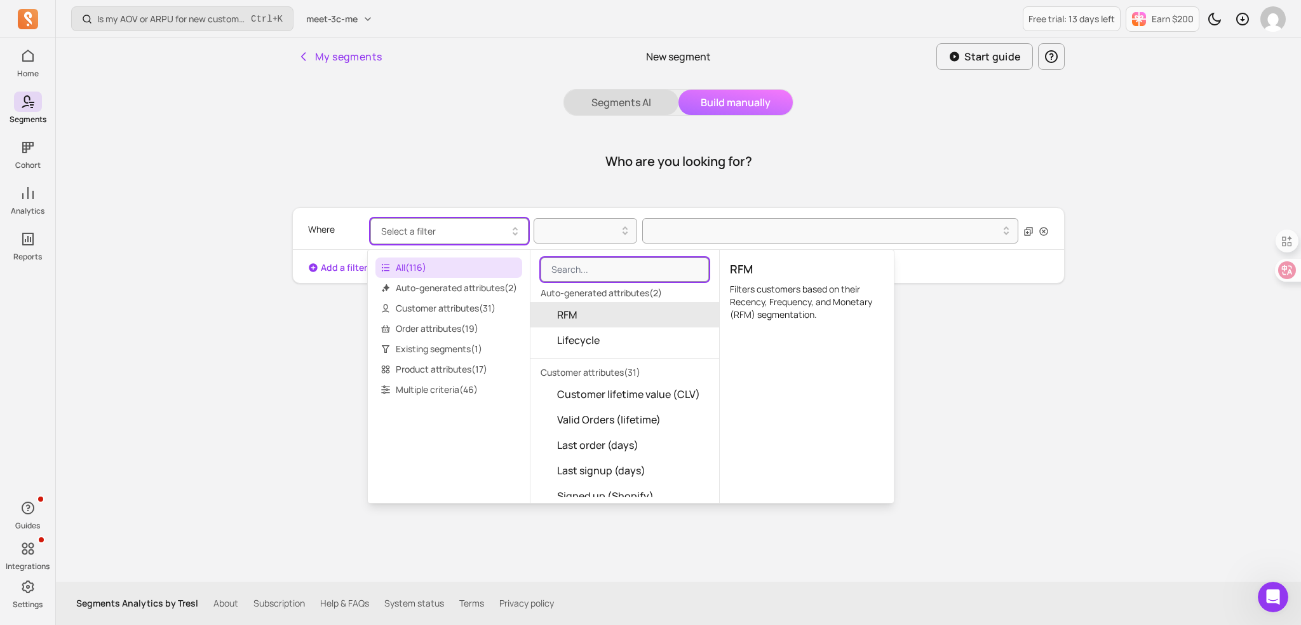
click at [653, 109] on button "Segments AI" at bounding box center [621, 102] width 114 height 25
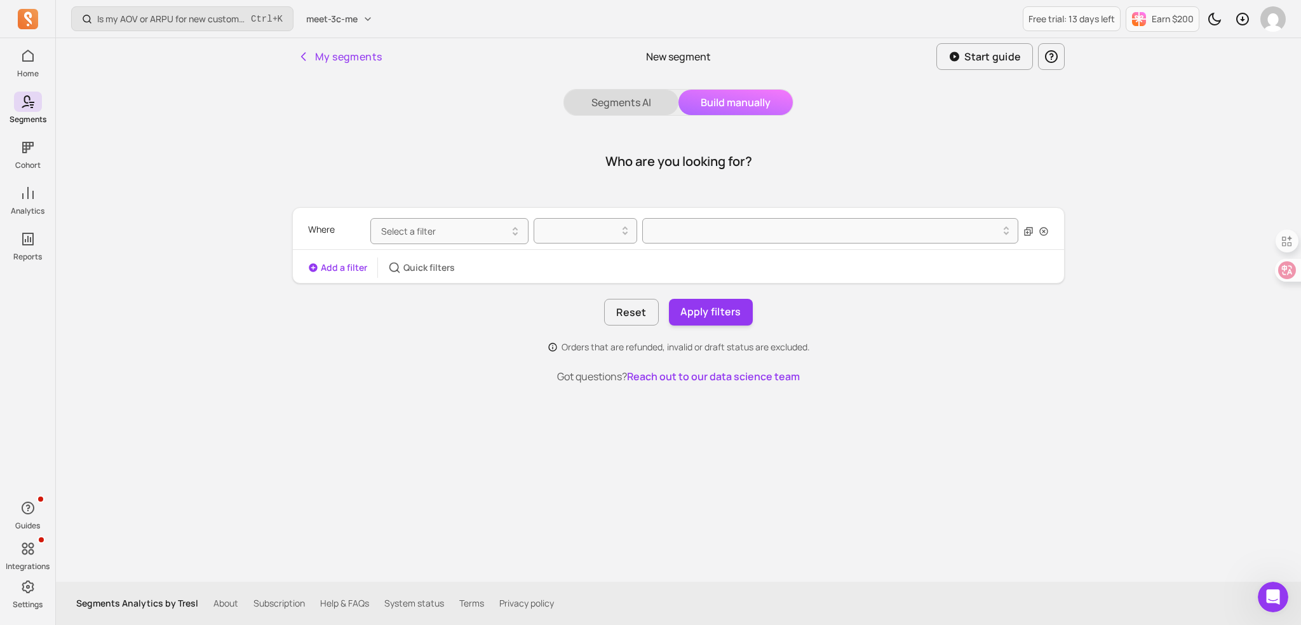
click at [637, 100] on button "Segments AI" at bounding box center [621, 102] width 114 height 25
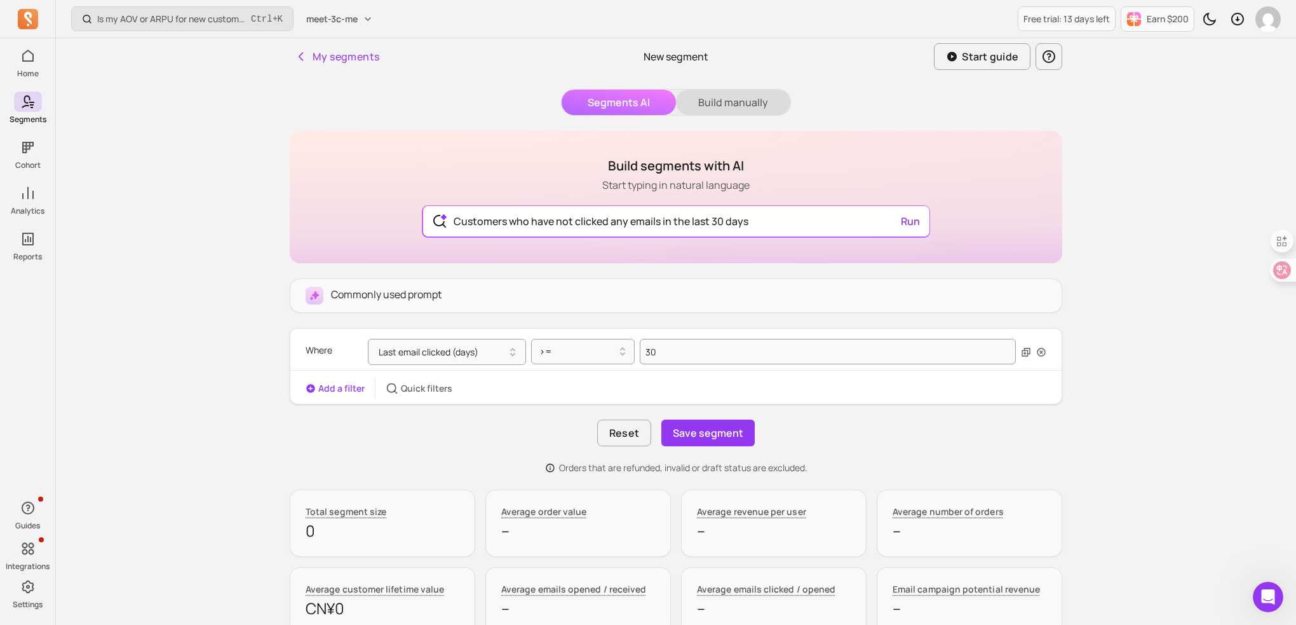
click at [736, 91] on button "Build manually" at bounding box center [733, 102] width 114 height 25
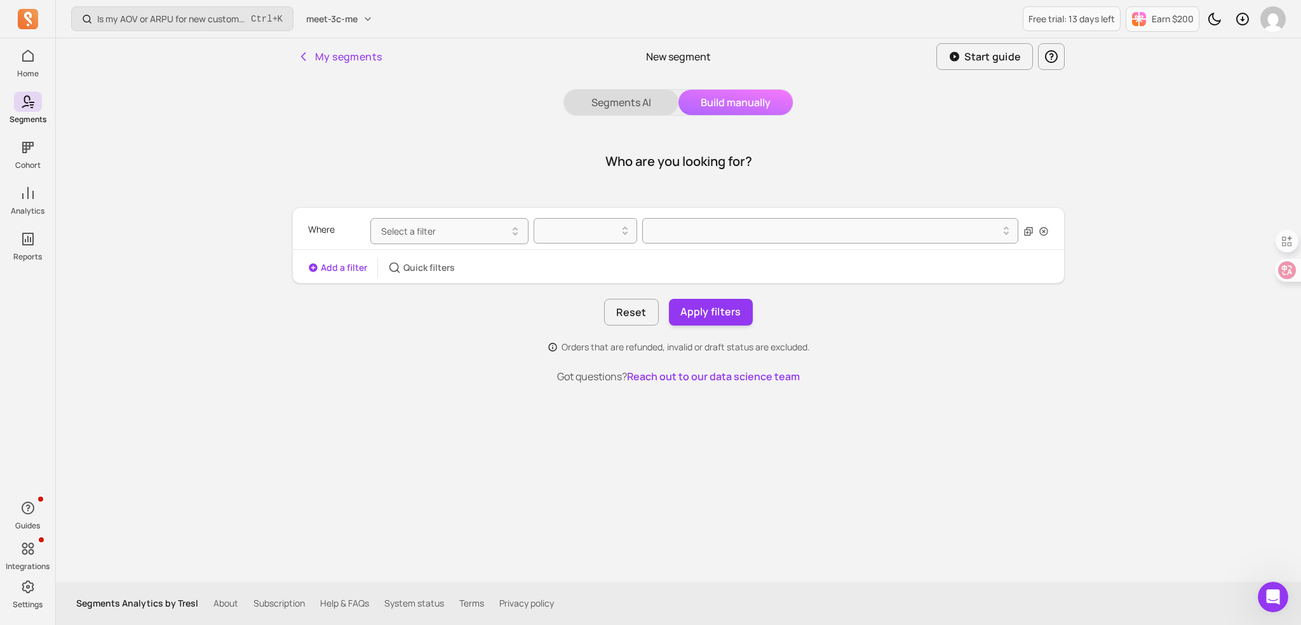
click at [655, 103] on button "Segments AI" at bounding box center [621, 102] width 114 height 25
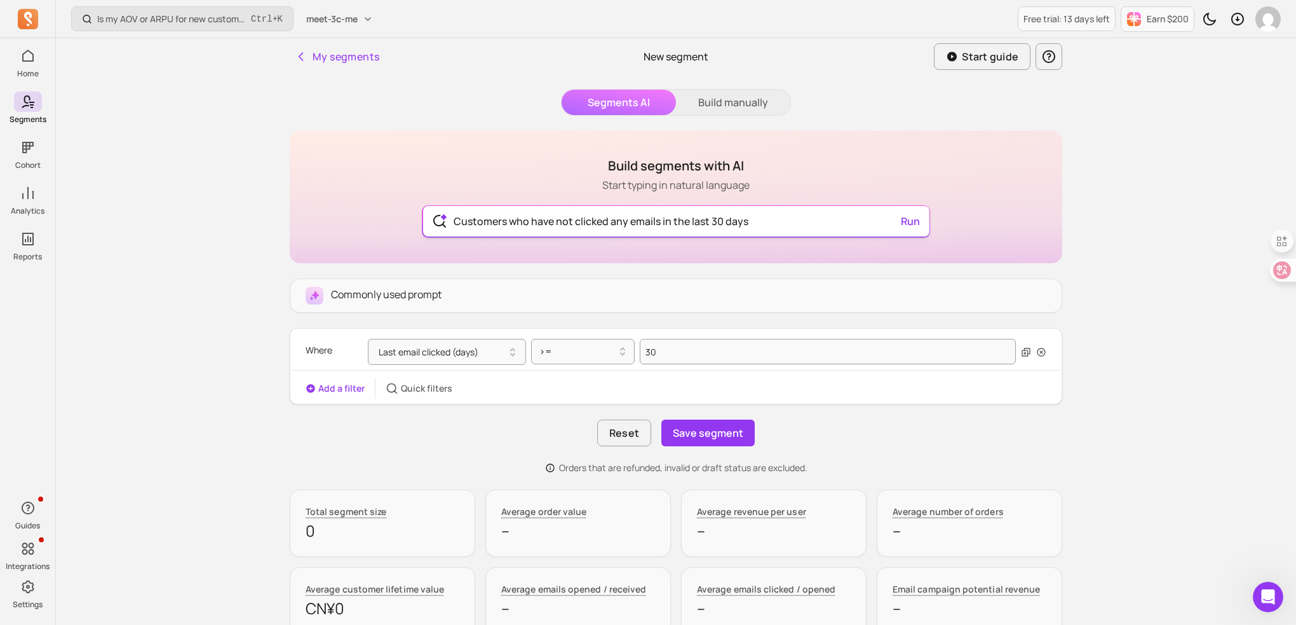
type input "Customers who have not clicked any emails in the last 30 days"
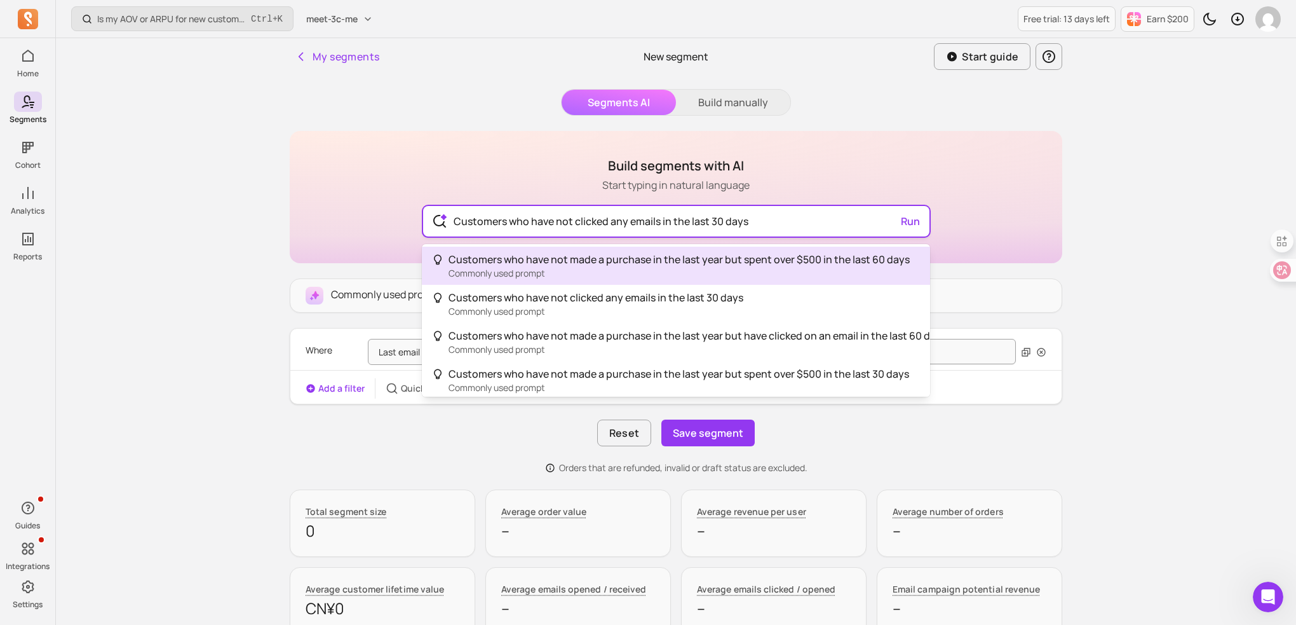
click at [631, 212] on input "Customers who have not clicked any emails in the last 30 days" at bounding box center [677, 221] width 466 height 31
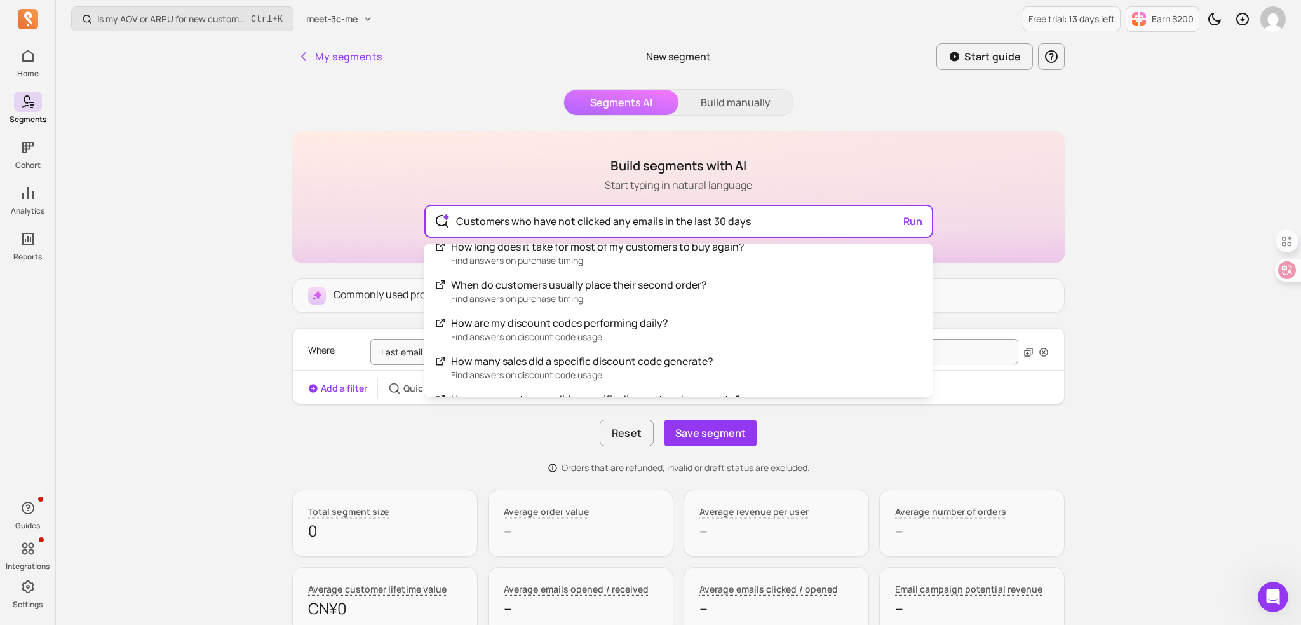
scroll to position [1716, 0]
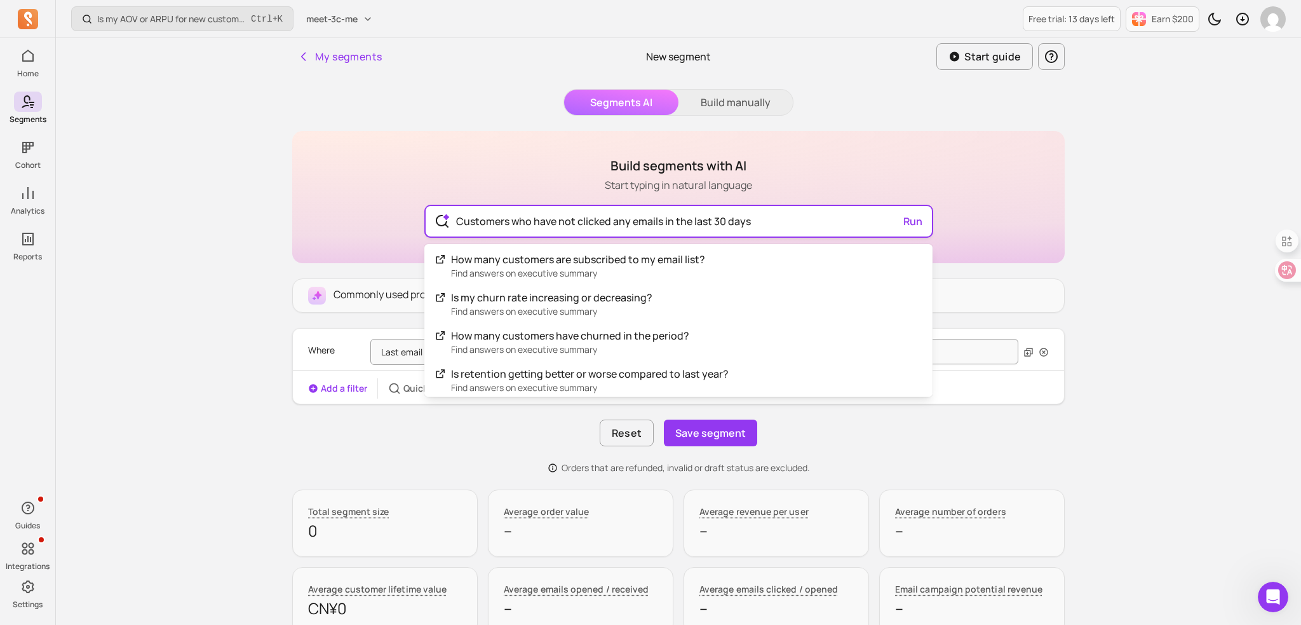
click at [755, 217] on input "Customers who have not clicked any emails in the last 30 days" at bounding box center [679, 221] width 466 height 31
drag, startPoint x: 755, startPoint y: 217, endPoint x: 477, endPoint y: 227, distance: 278.5
click at [477, 227] on input "Customers who have not clicked any emails in the last 30 days" at bounding box center [679, 221] width 466 height 31
click at [553, 214] on input "Customers who have not clicked any emails in the last 30 days" at bounding box center [679, 221] width 466 height 31
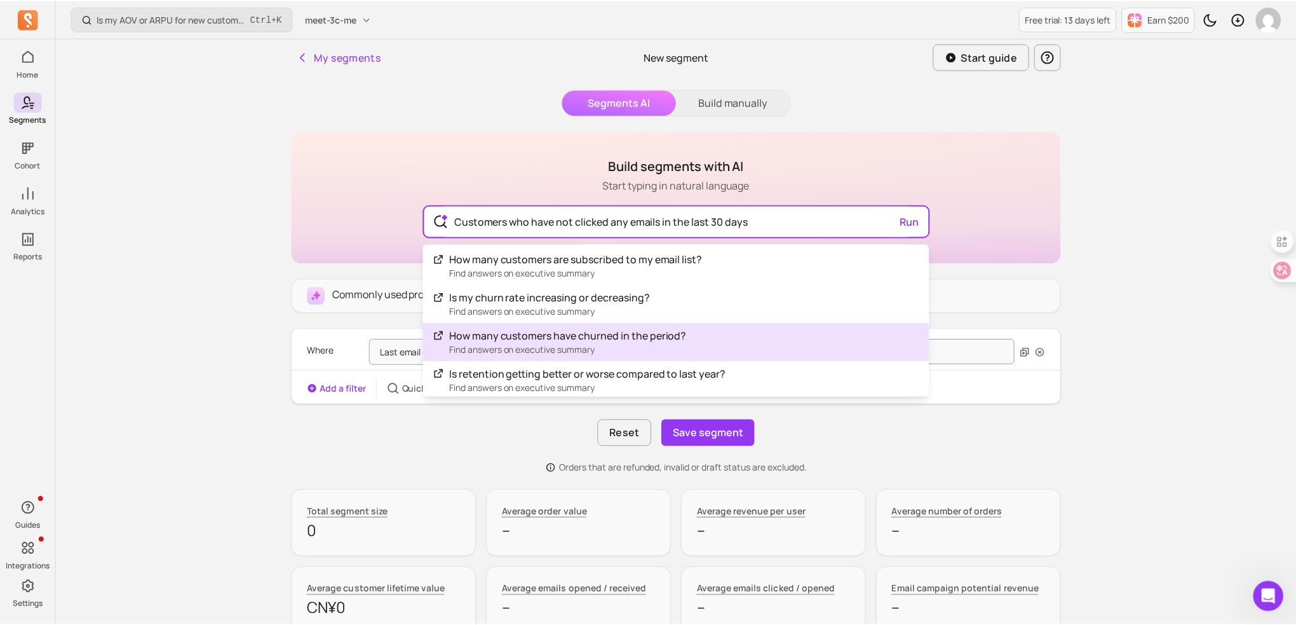
scroll to position [1843, 0]
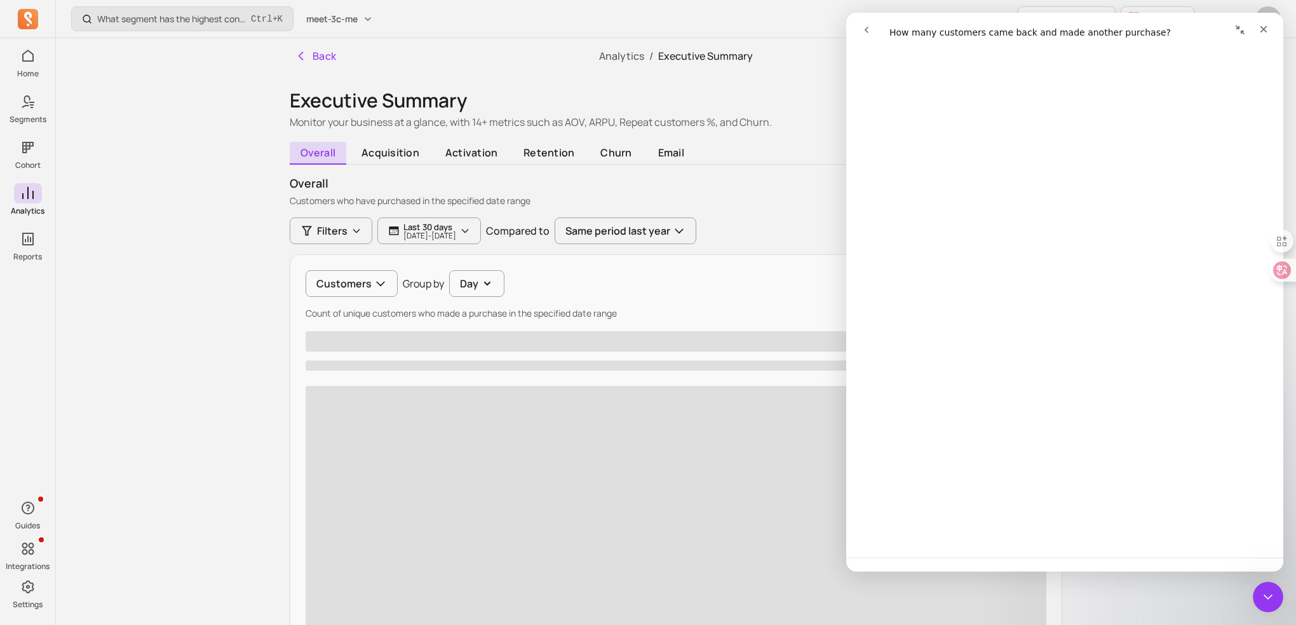
scroll to position [64, 0]
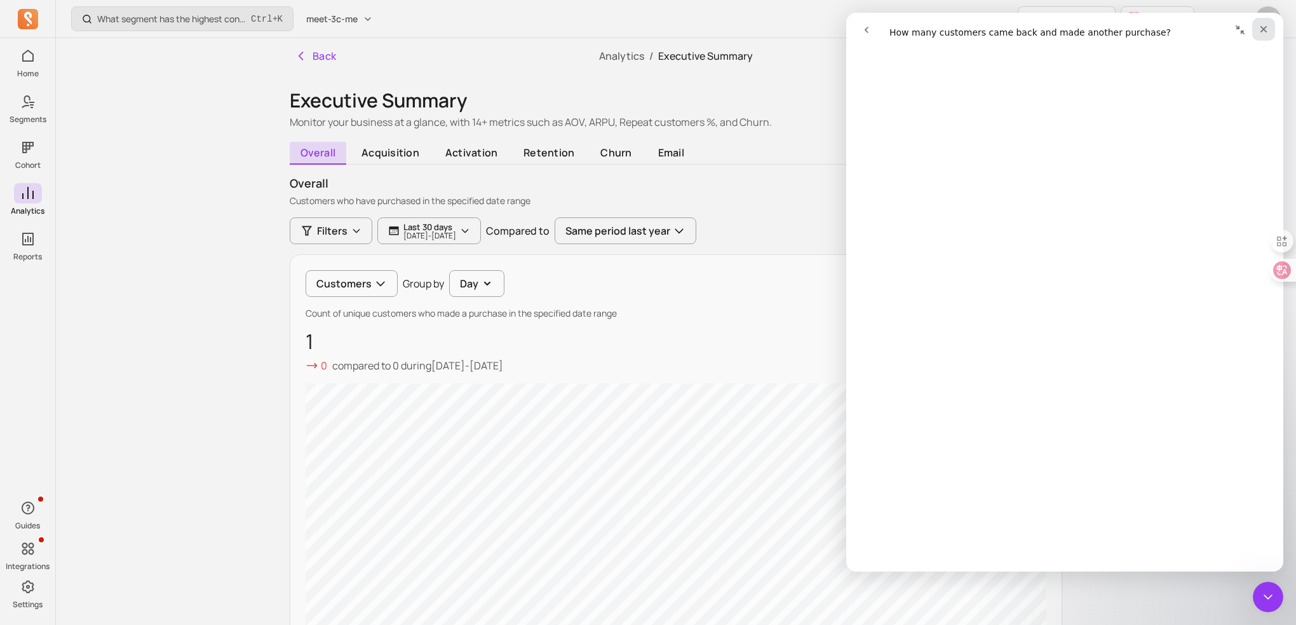
click at [1264, 32] on icon "Close" at bounding box center [1264, 29] width 10 height 10
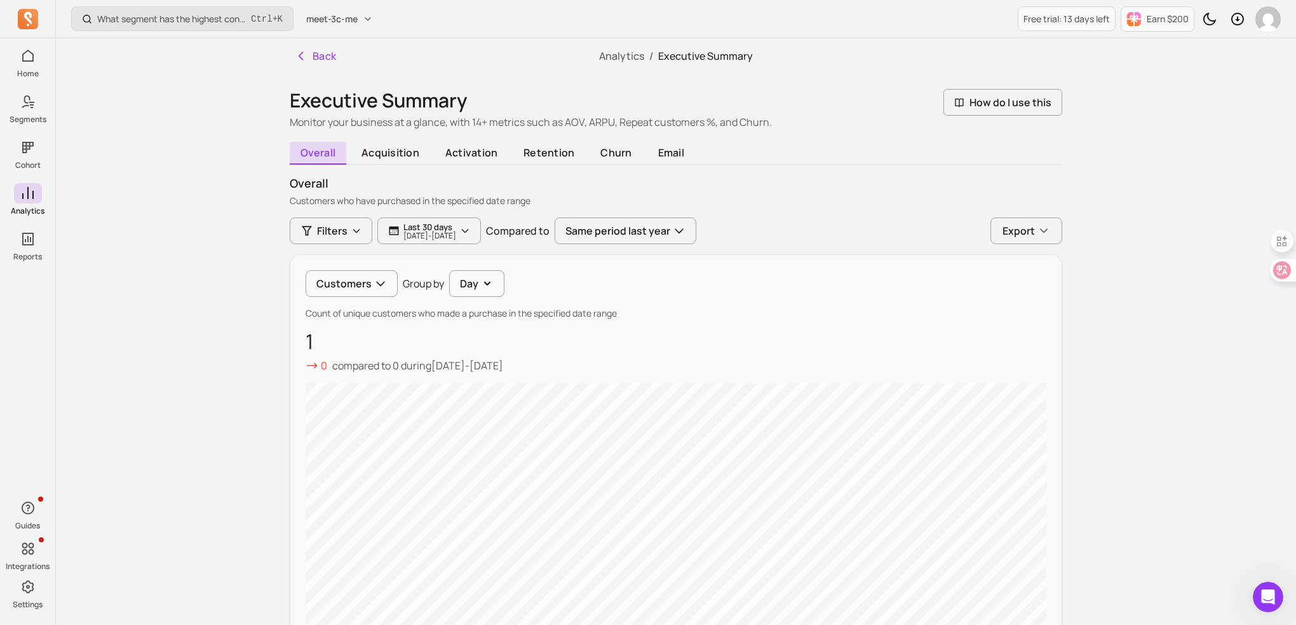
scroll to position [0, 0]
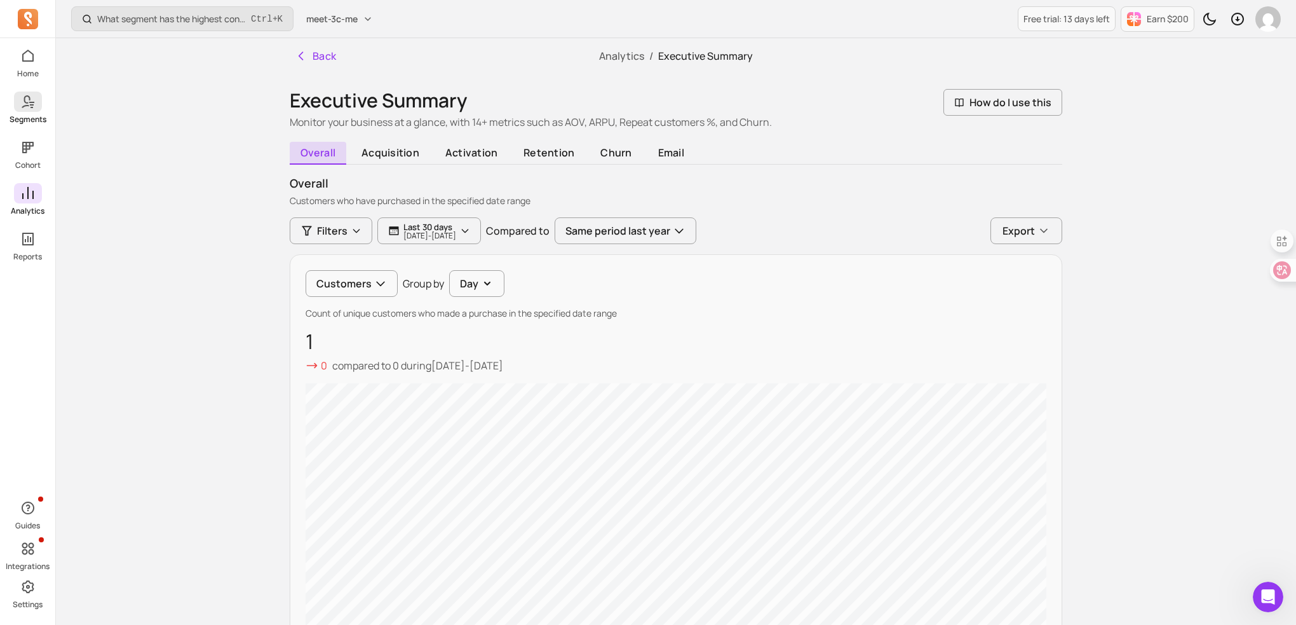
click at [31, 118] on p "Segments" at bounding box center [28, 119] width 37 height 10
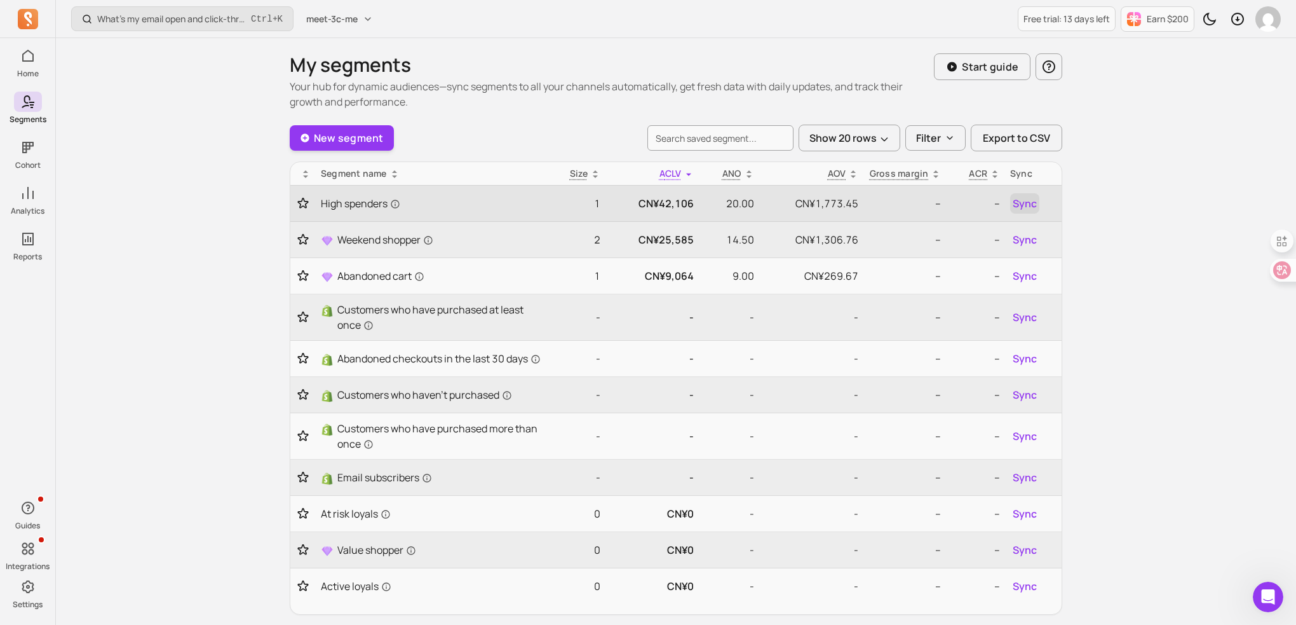
click at [1019, 205] on span "Sync" at bounding box center [1025, 203] width 24 height 15
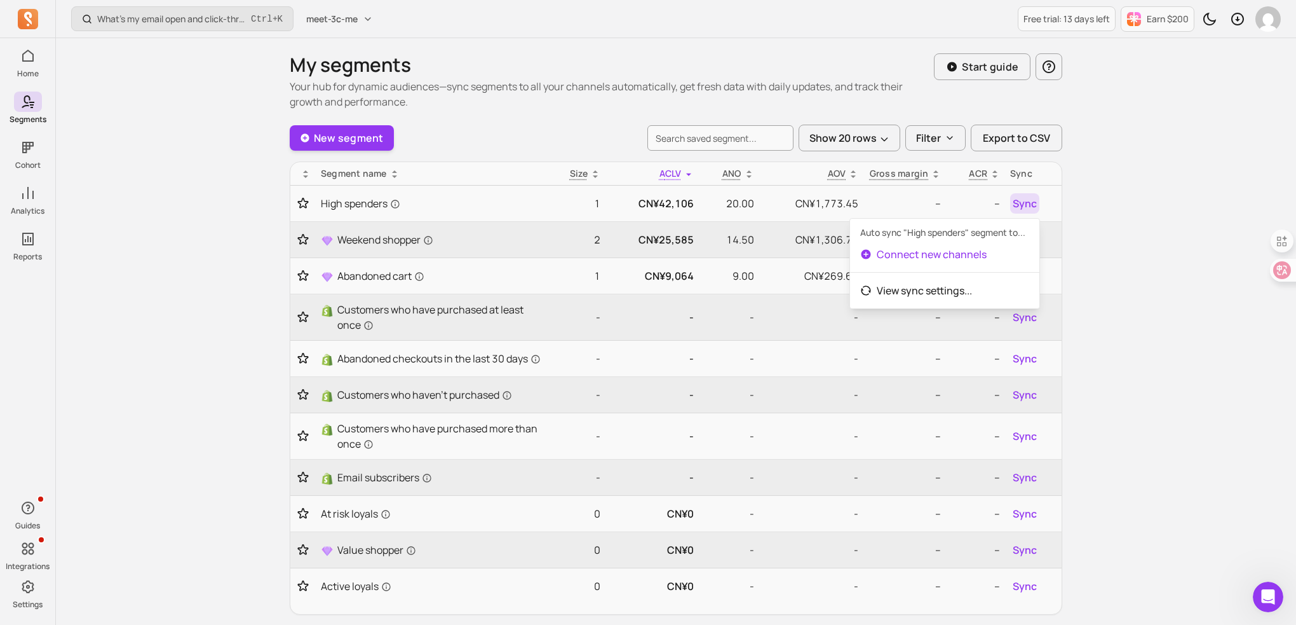
click at [976, 251] on p "Connect new channels" at bounding box center [932, 254] width 110 height 15
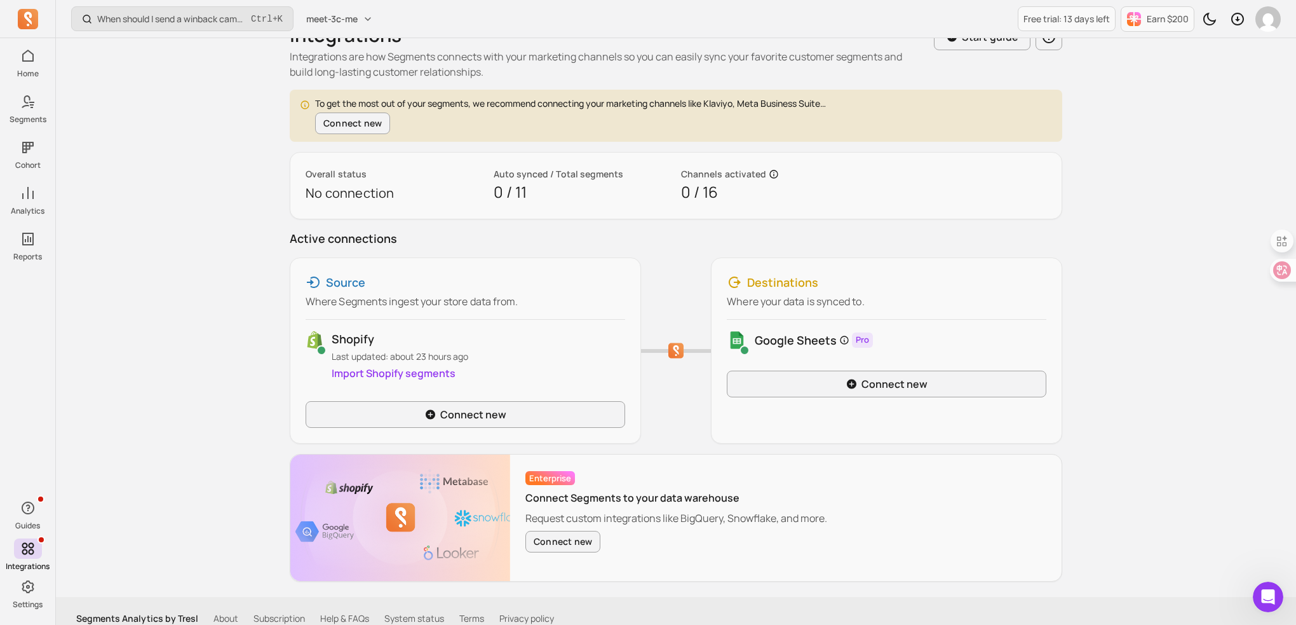
scroll to position [43, 0]
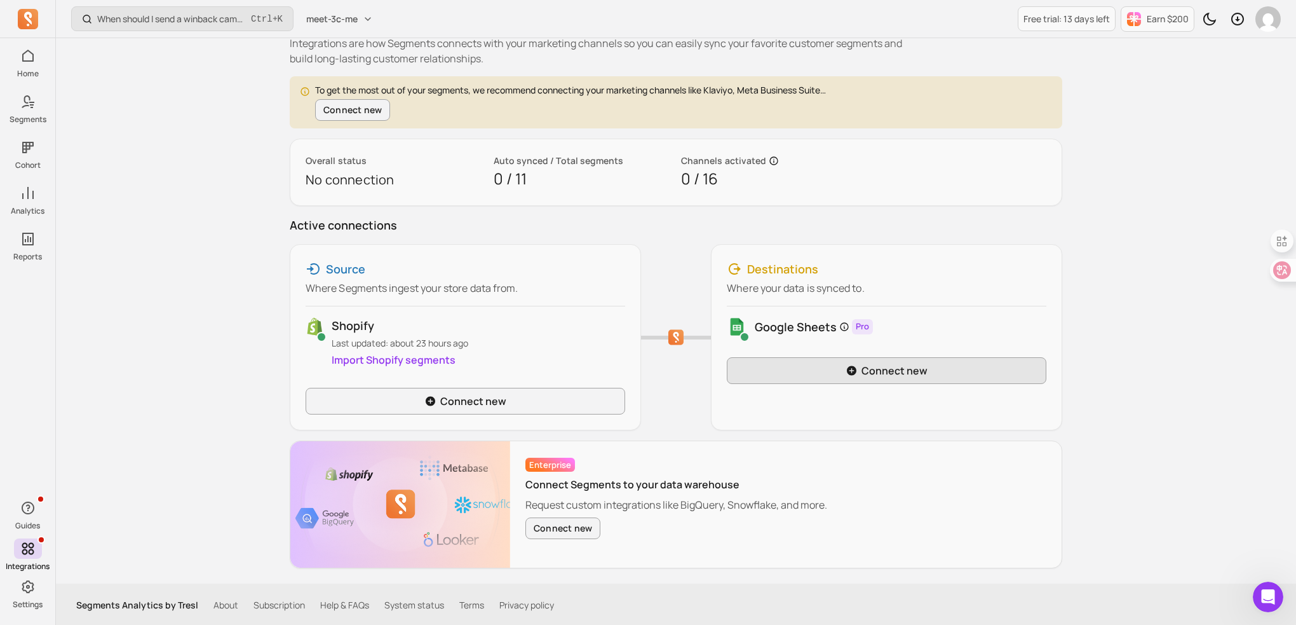
click at [810, 370] on link "Connect new" at bounding box center [887, 370] width 320 height 27
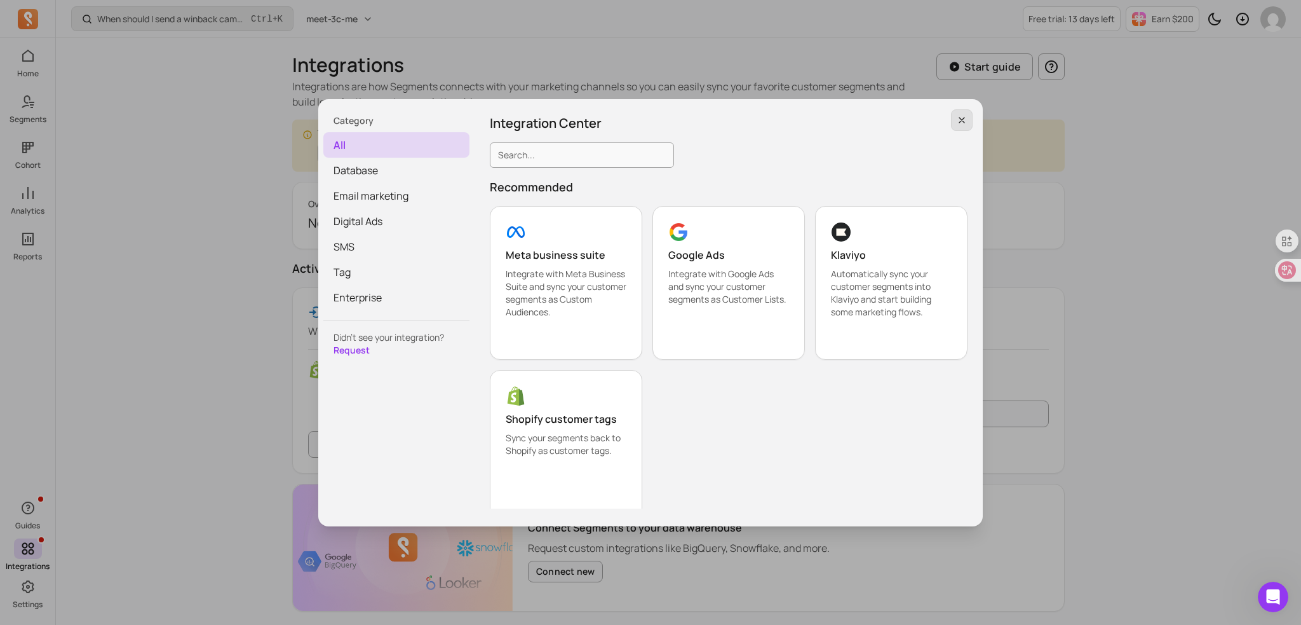
click at [968, 118] on button "button" at bounding box center [962, 120] width 22 height 22
